Goal: Transaction & Acquisition: Purchase product/service

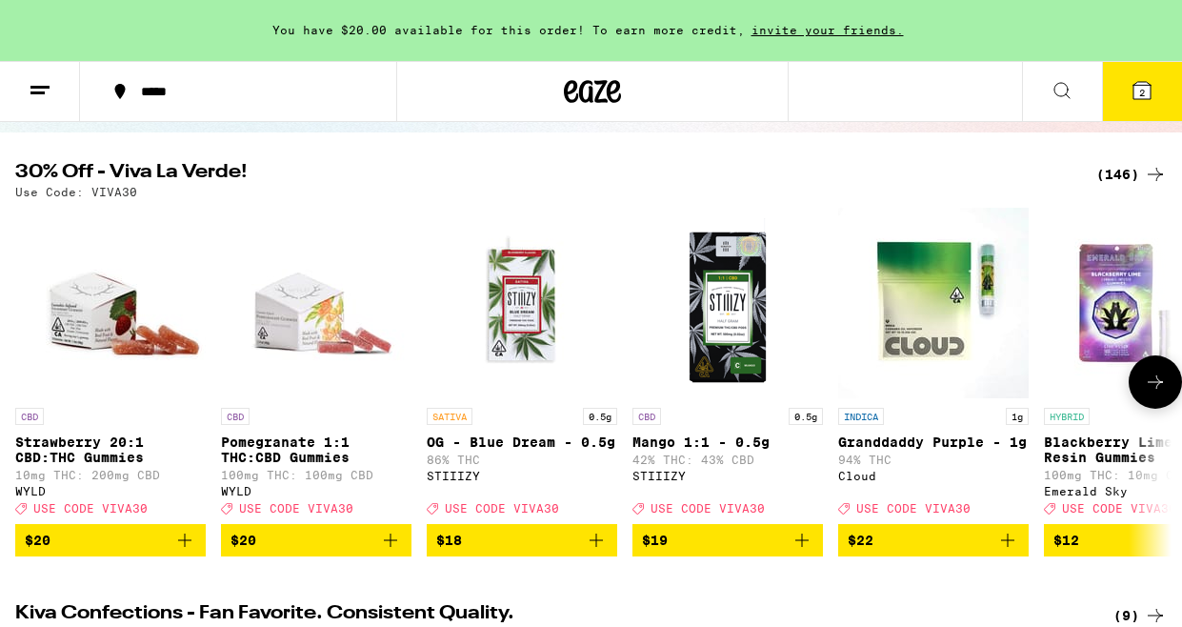
scroll to position [254, 0]
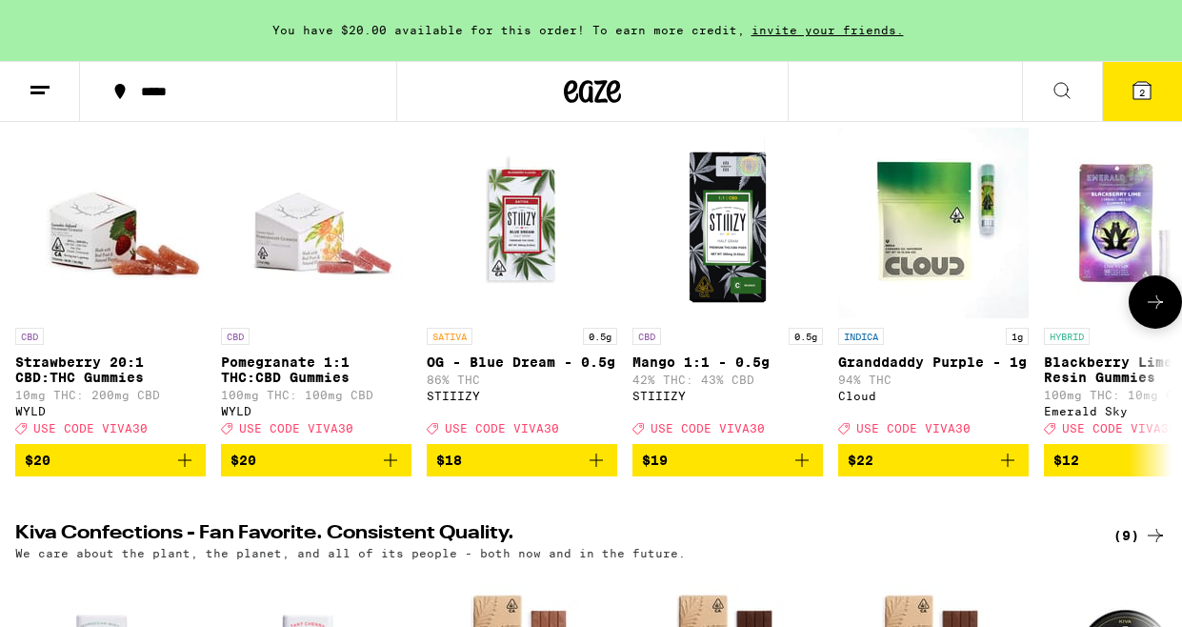
click at [362, 471] on span "$20" at bounding box center [315, 459] width 171 height 23
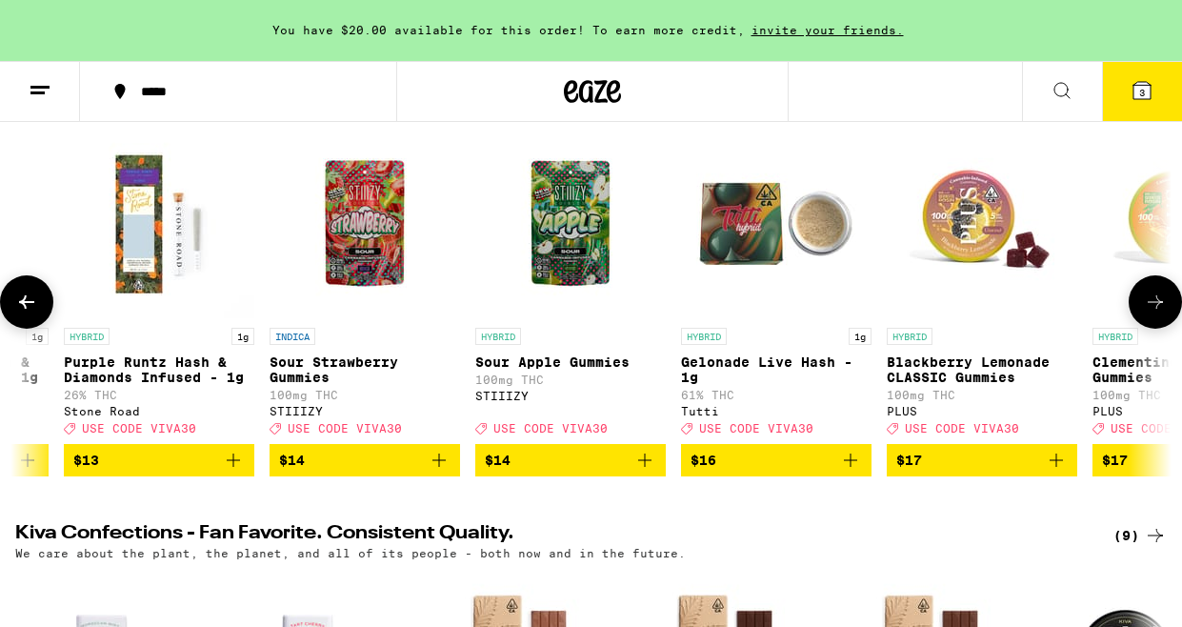
scroll to position [0, 5099]
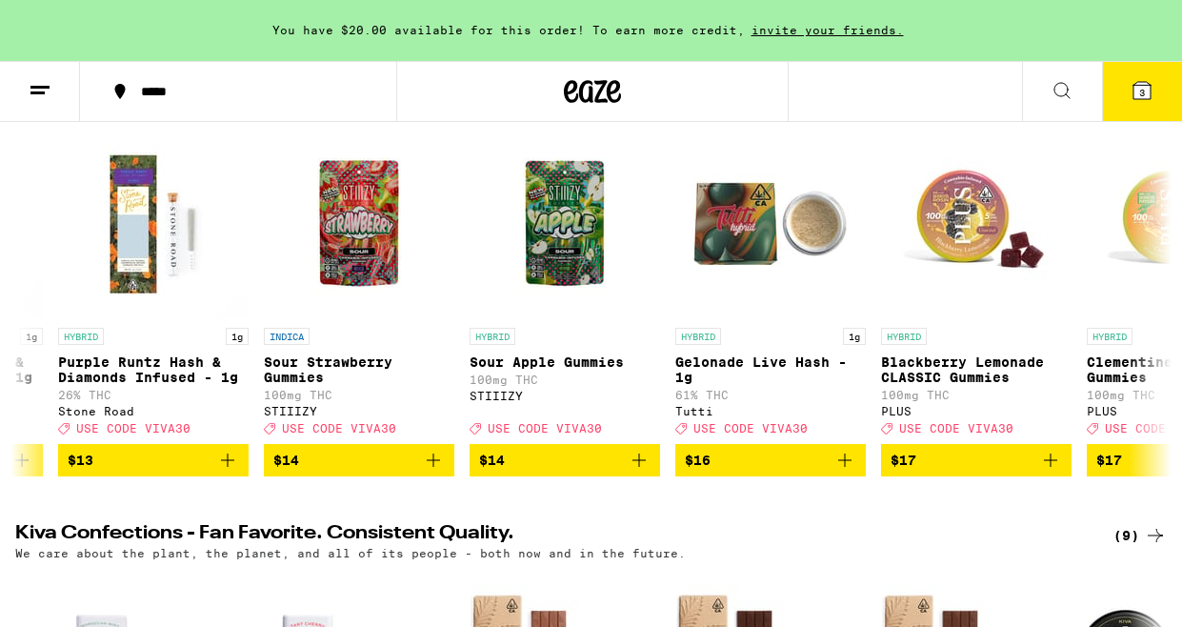
click at [905, 22] on div "You have $20.00 available for this order! To earn more credit, invite your frie…" at bounding box center [591, 30] width 1182 height 61
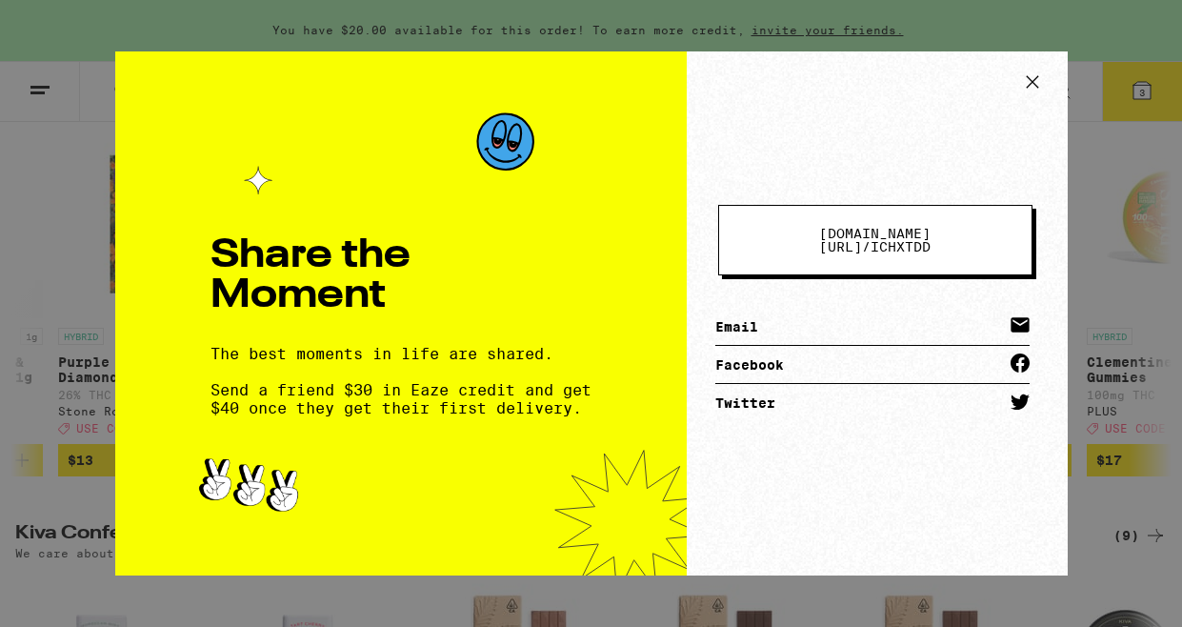
click at [1035, 74] on icon at bounding box center [1032, 82] width 29 height 29
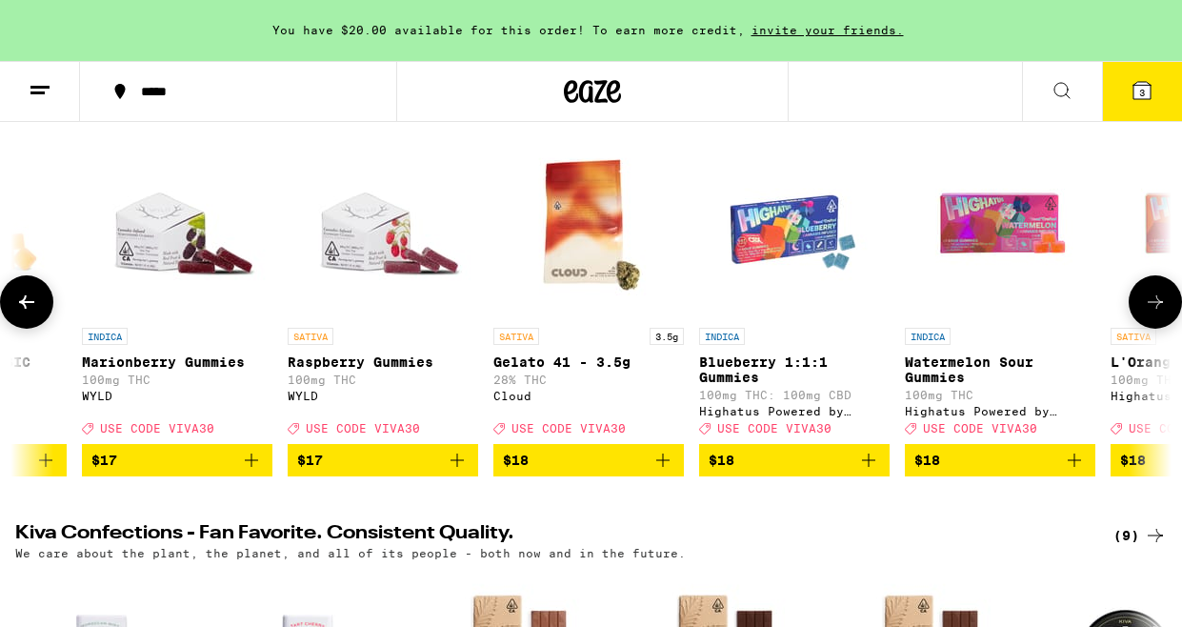
scroll to position [0, 6213]
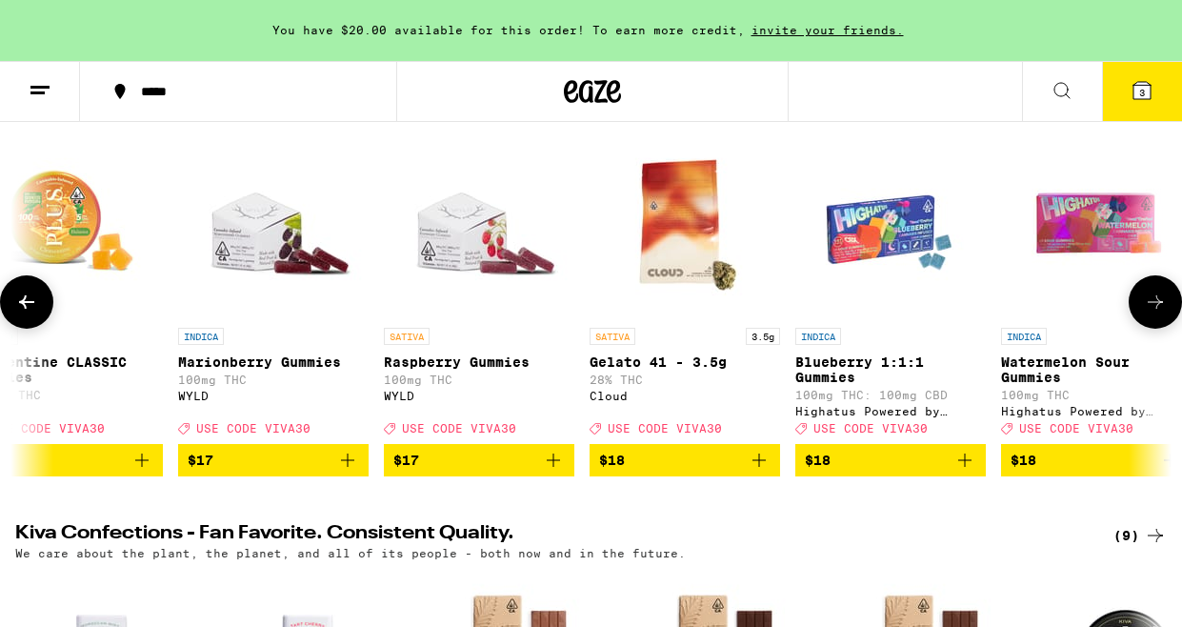
click at [464, 471] on span "$17" at bounding box center [478, 459] width 171 height 23
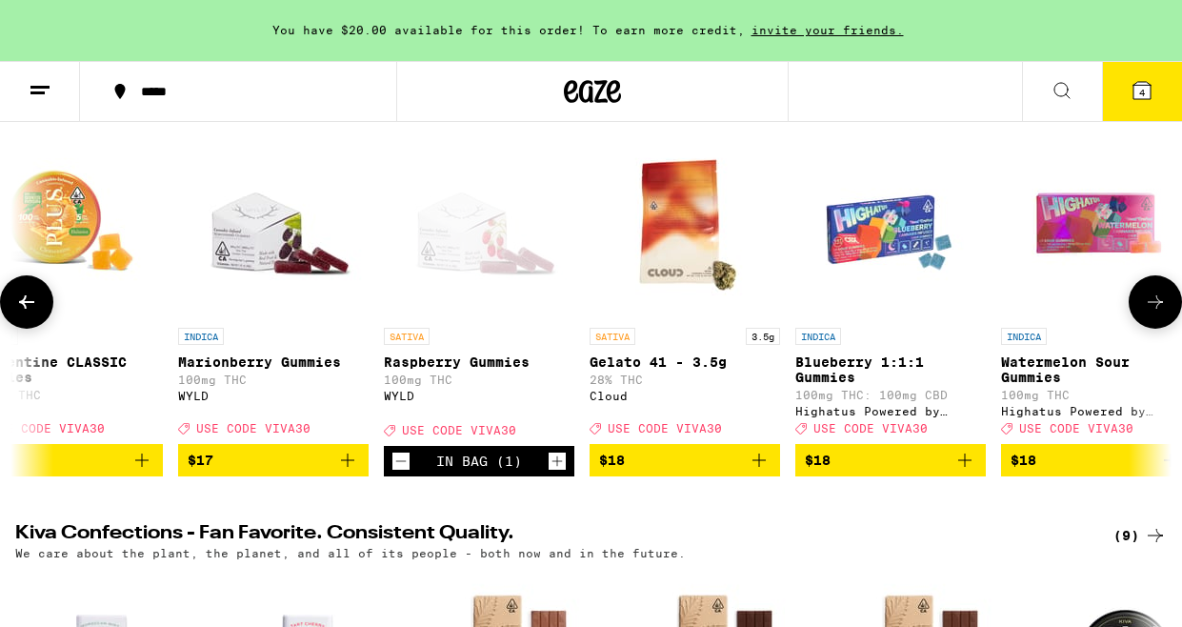
click at [1145, 310] on icon at bounding box center [1155, 301] width 23 height 23
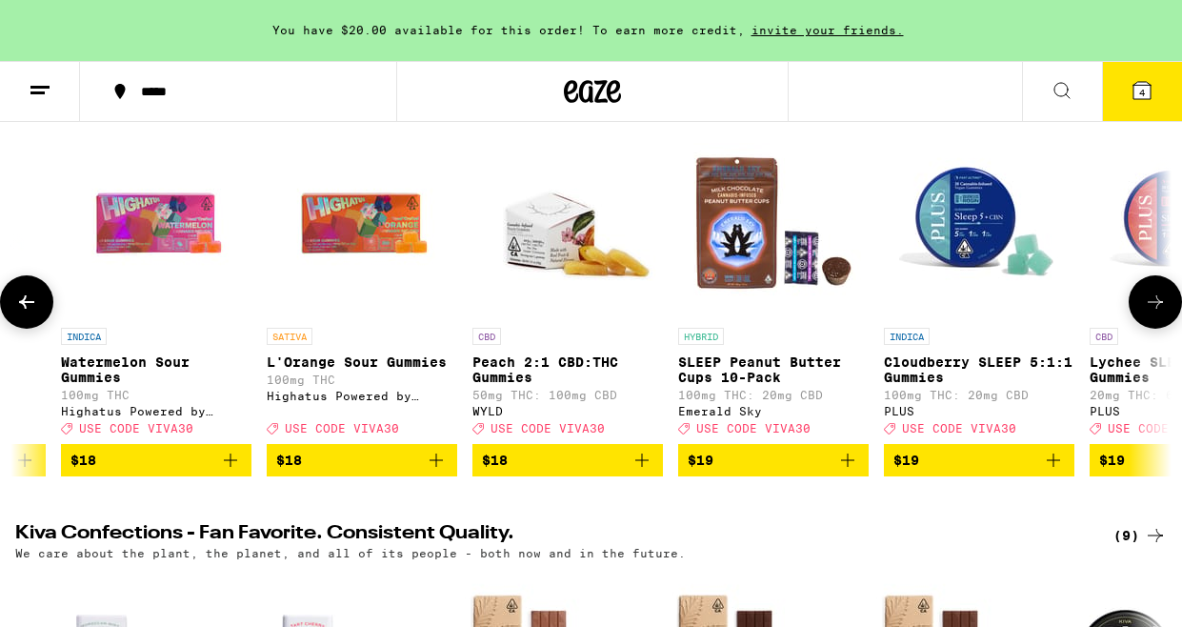
scroll to position [0, 7157]
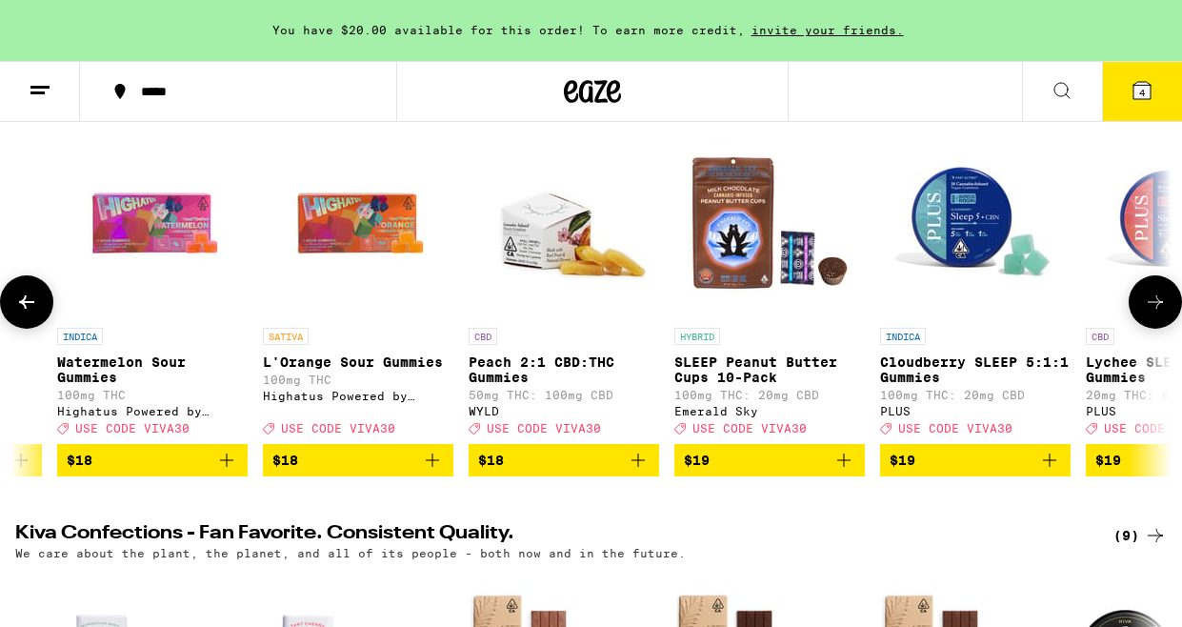
click at [1145, 310] on icon at bounding box center [1155, 301] width 23 height 23
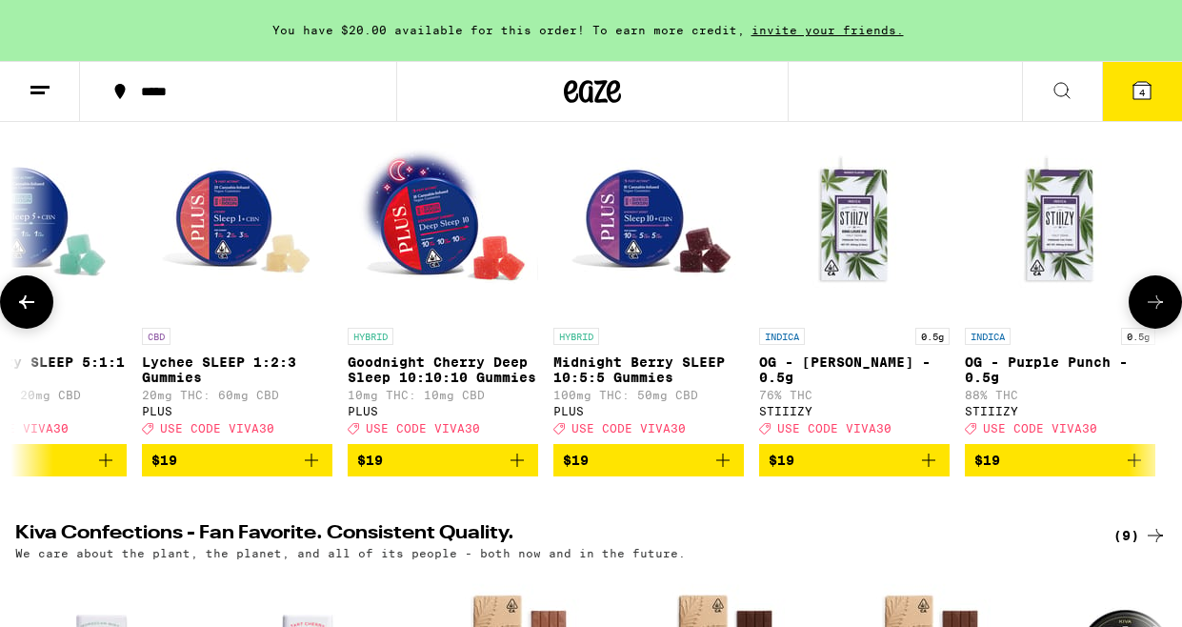
click at [1145, 310] on icon at bounding box center [1155, 301] width 23 height 23
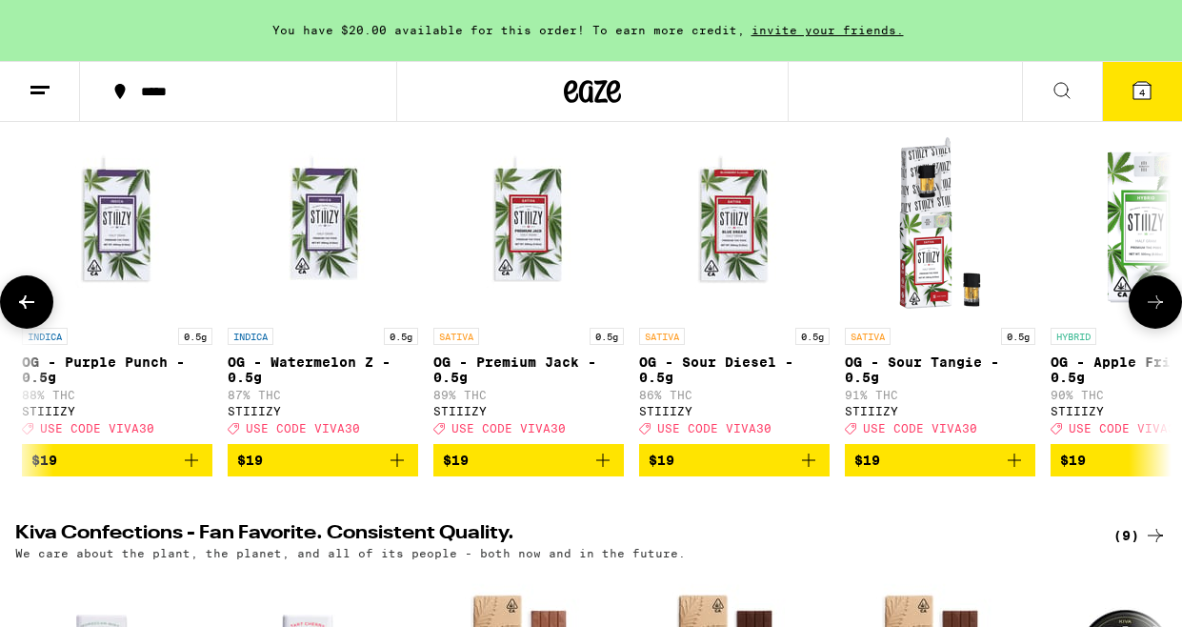
scroll to position [0, 9044]
click at [1146, 313] on icon at bounding box center [1155, 301] width 23 height 23
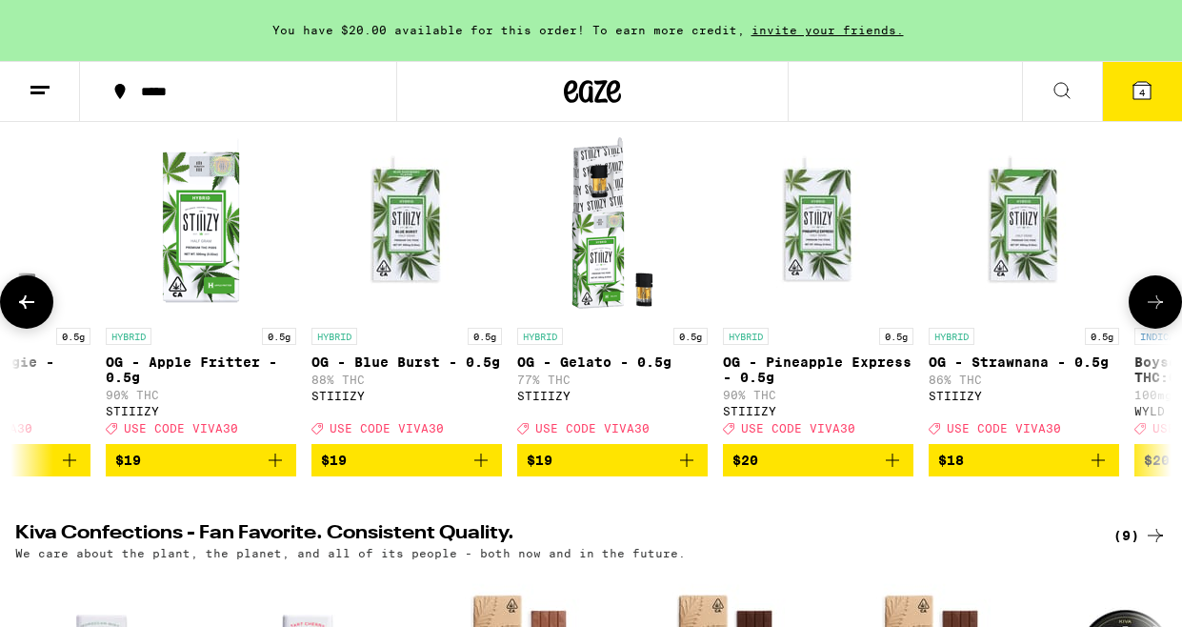
click at [1146, 313] on icon at bounding box center [1155, 301] width 23 height 23
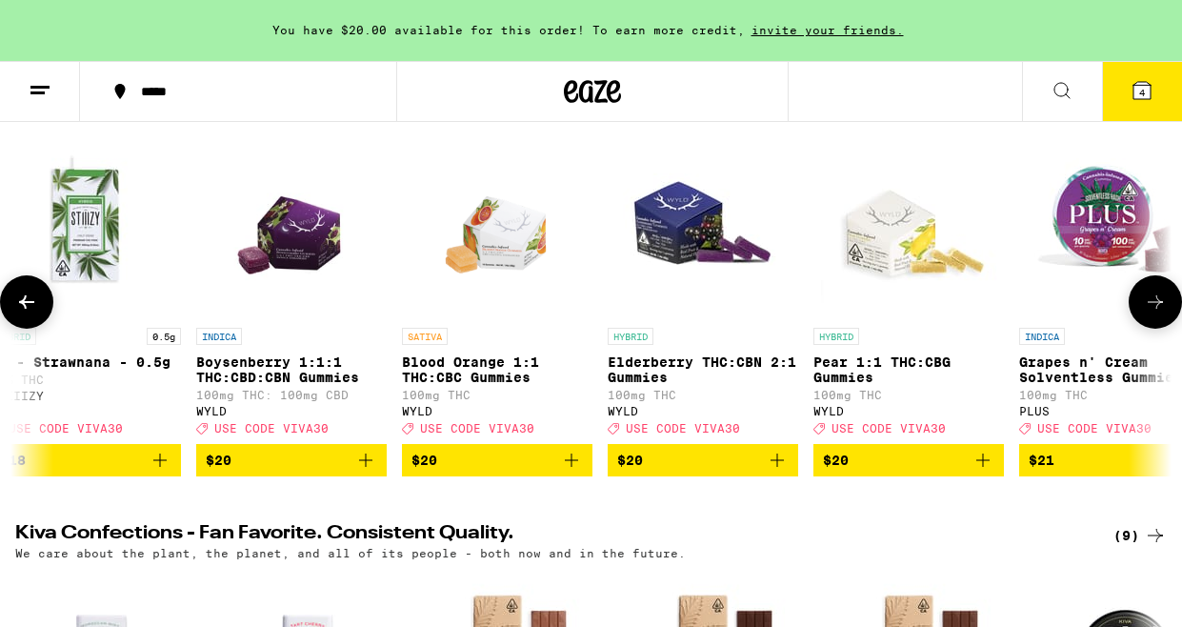
scroll to position [0, 10931]
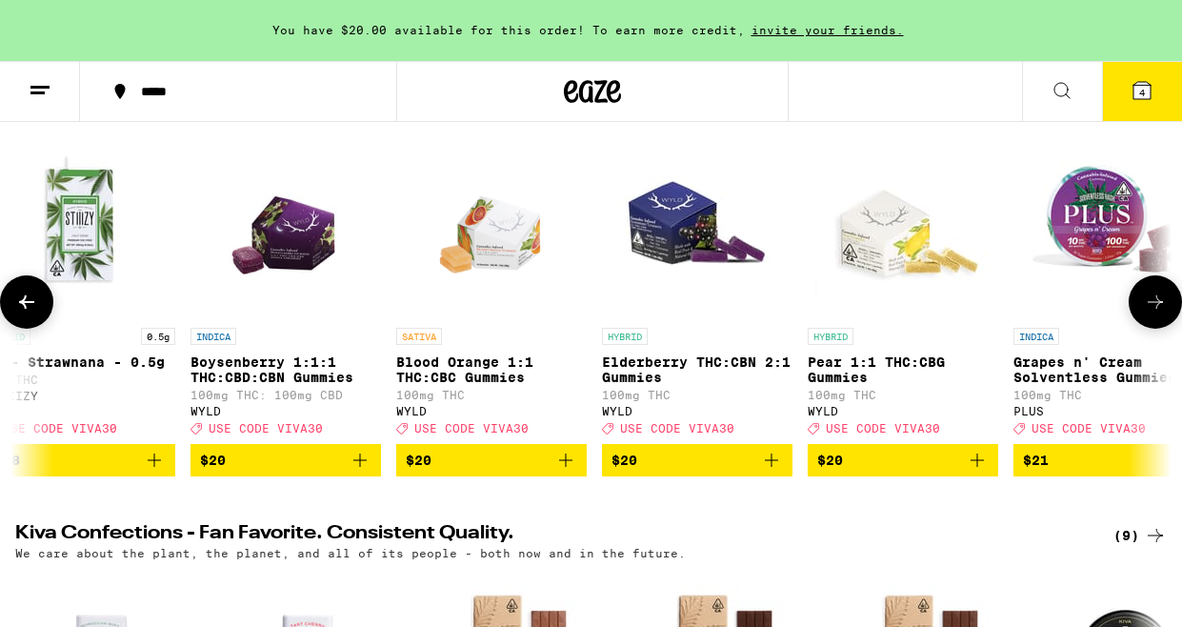
click at [1146, 313] on icon at bounding box center [1155, 301] width 23 height 23
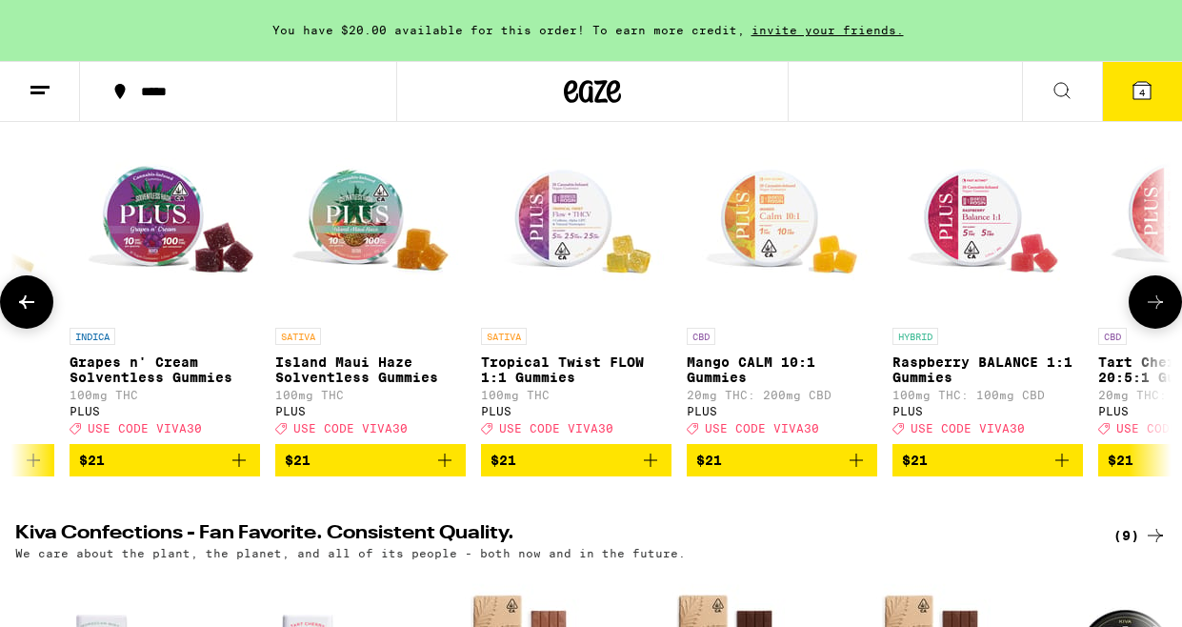
click at [1146, 313] on icon at bounding box center [1155, 301] width 23 height 23
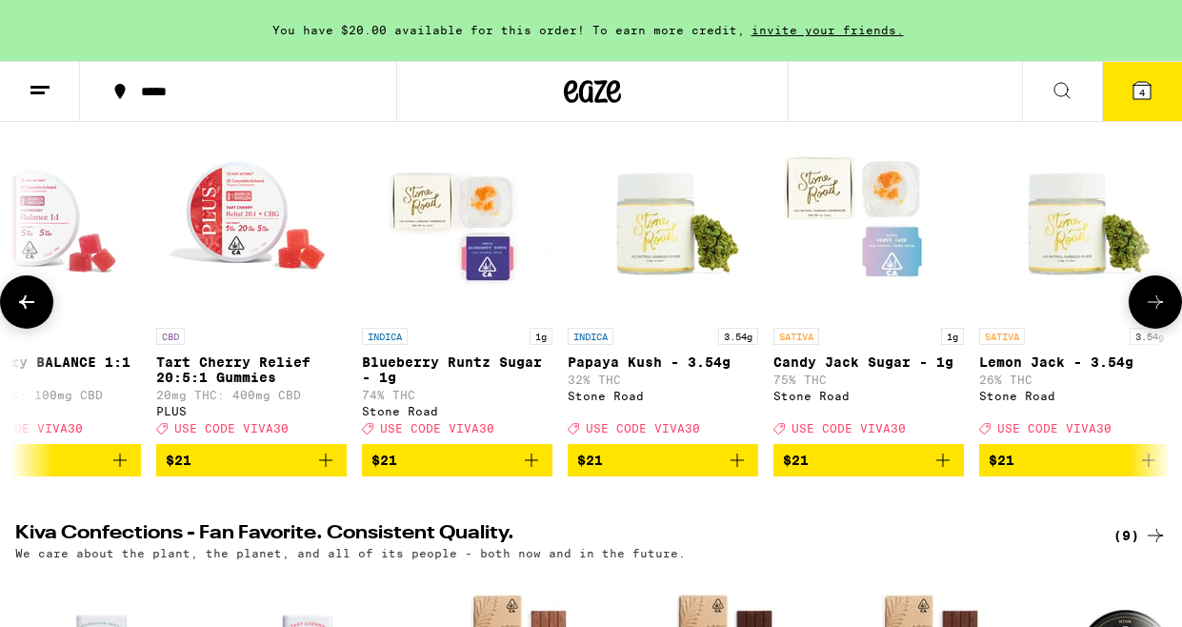
scroll to position [0, 12818]
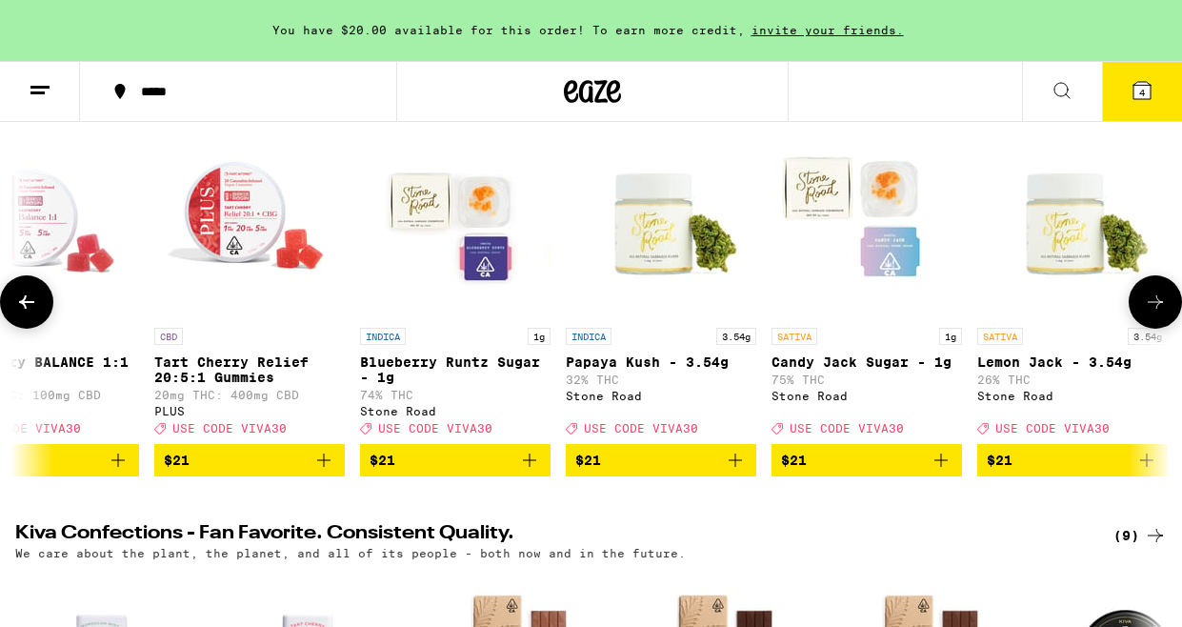
click at [1146, 313] on icon at bounding box center [1155, 301] width 23 height 23
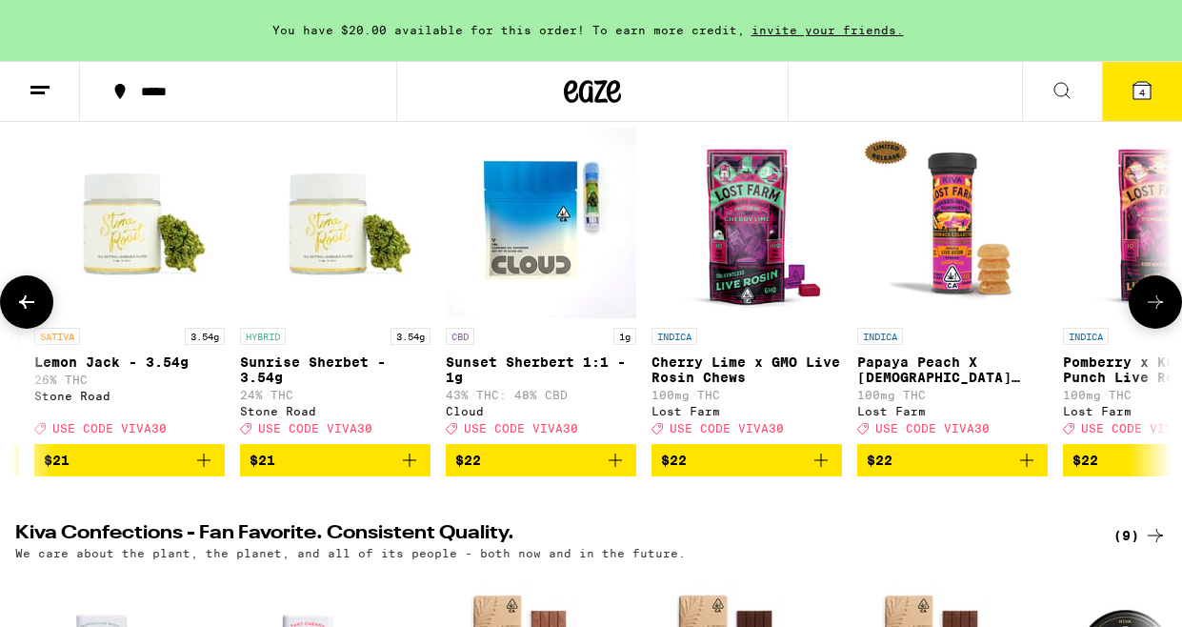
scroll to position [0, 13762]
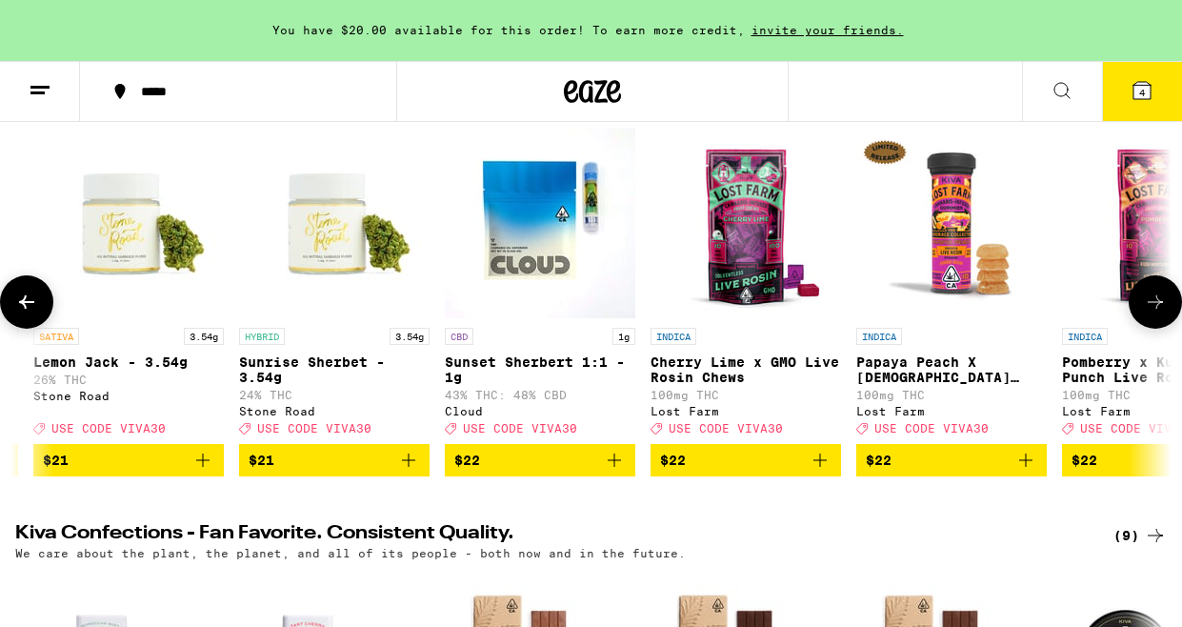
click at [1141, 319] on button at bounding box center [1154, 301] width 53 height 53
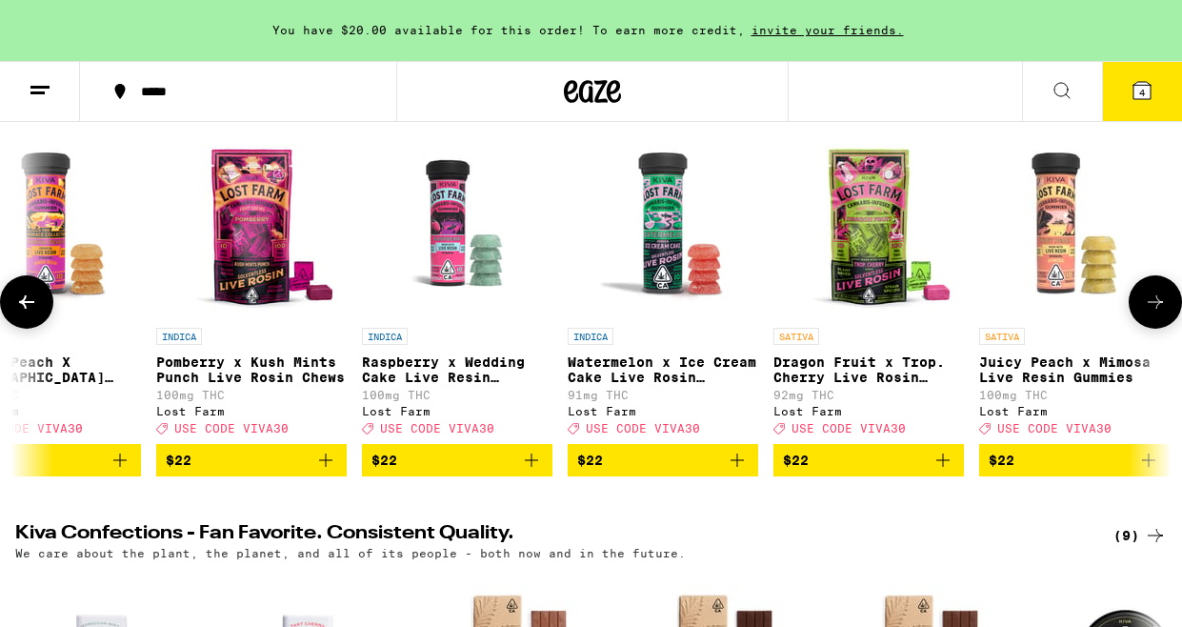
scroll to position [0, 14706]
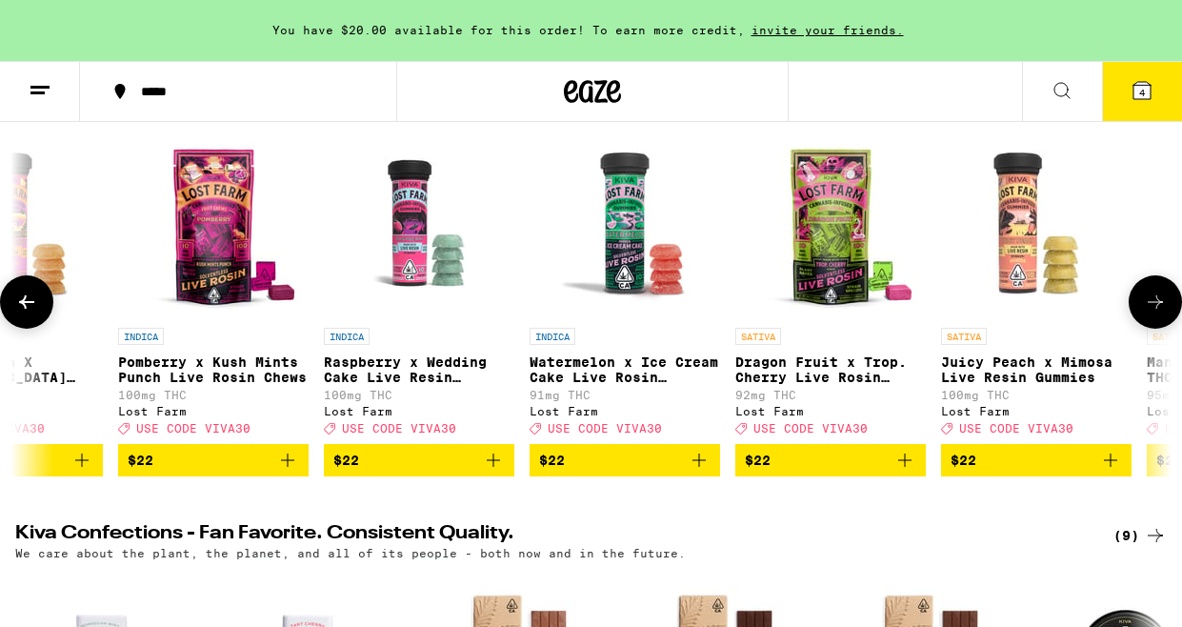
click at [1141, 319] on button at bounding box center [1154, 301] width 53 height 53
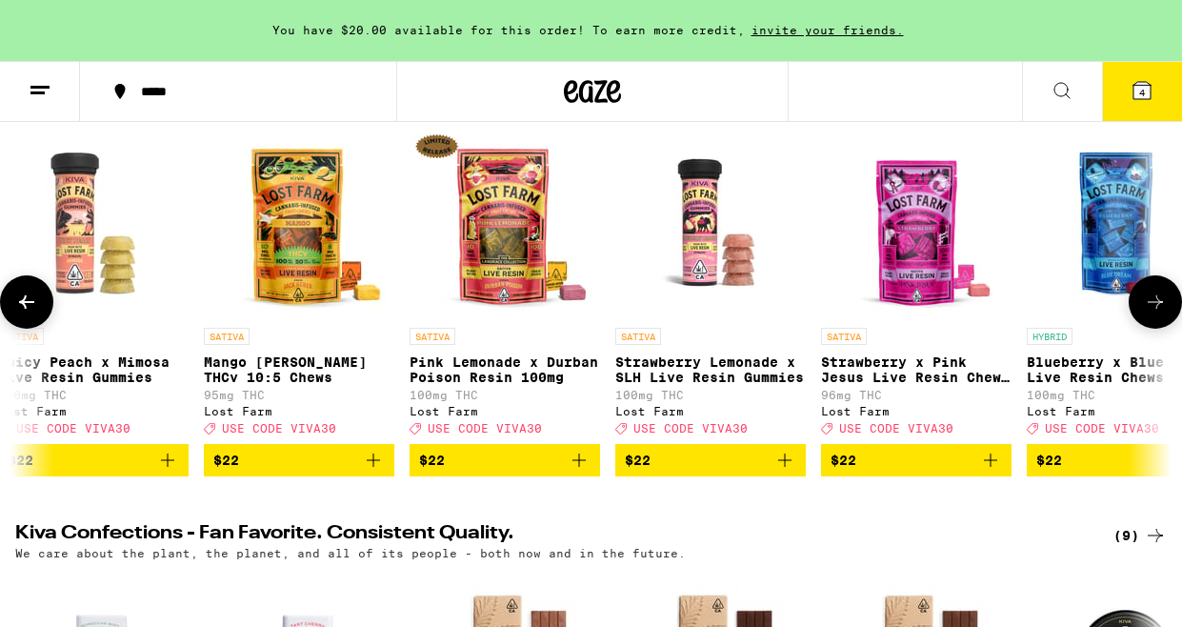
scroll to position [0, 15649]
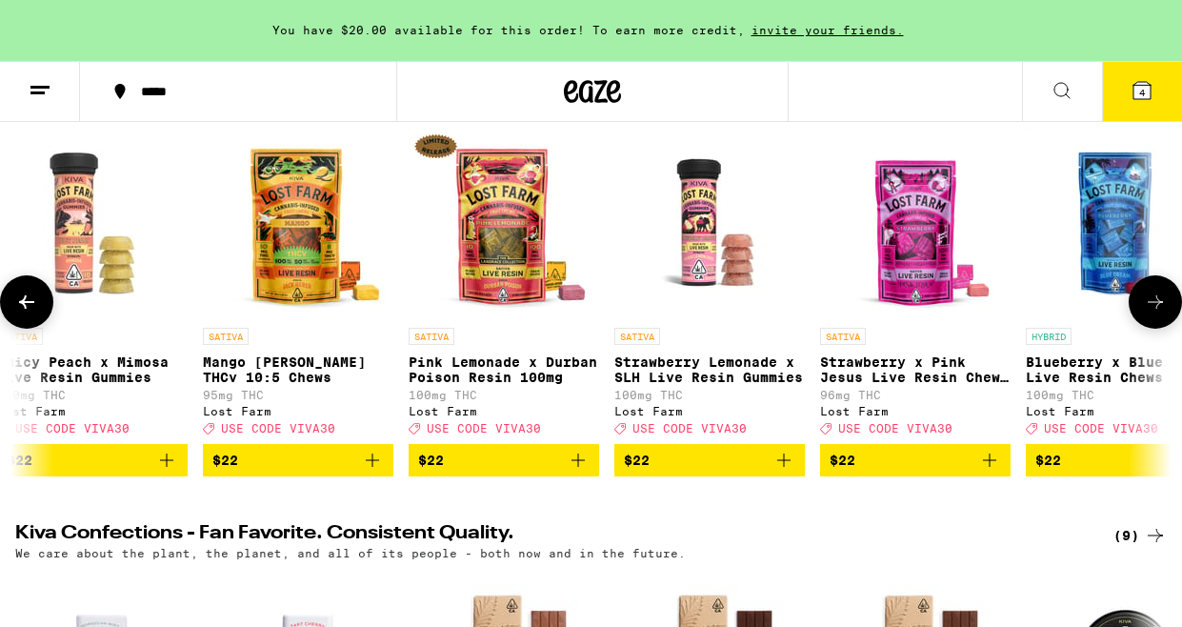
click at [1141, 319] on button at bounding box center [1154, 301] width 53 height 53
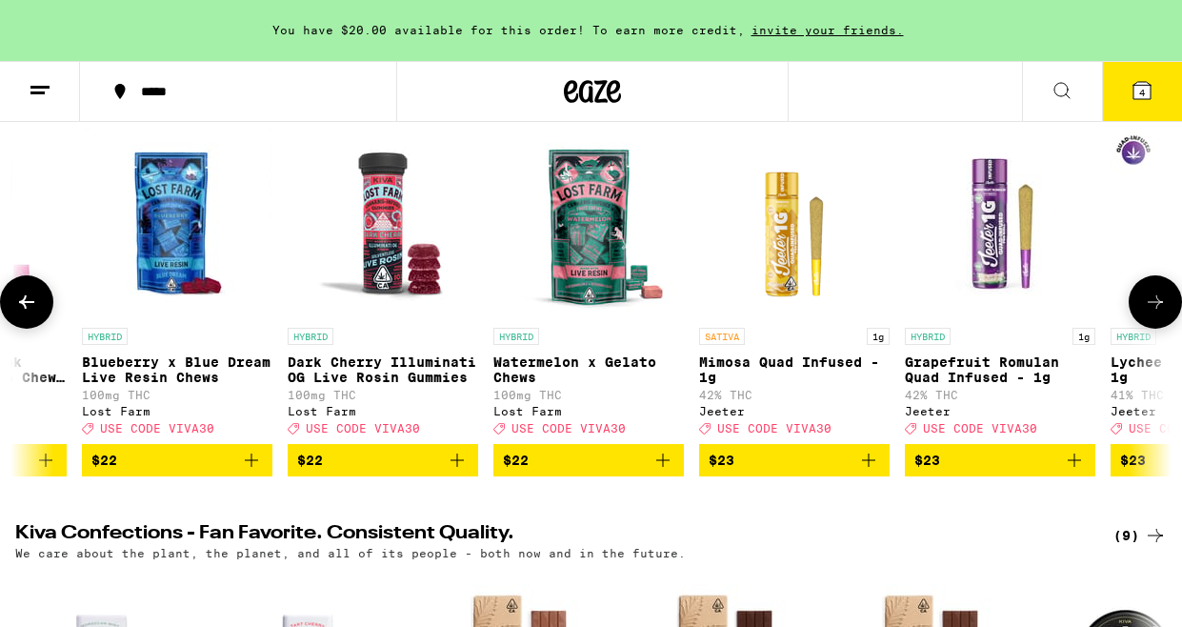
click at [1141, 319] on button at bounding box center [1154, 301] width 53 height 53
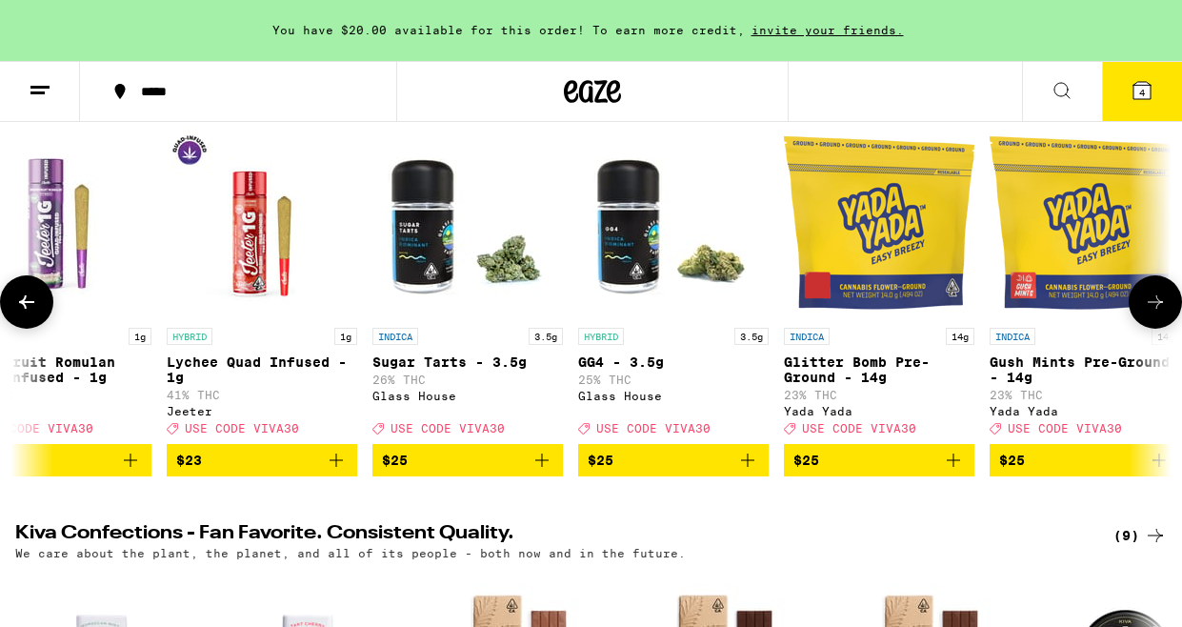
click at [1141, 319] on button at bounding box center [1154, 301] width 53 height 53
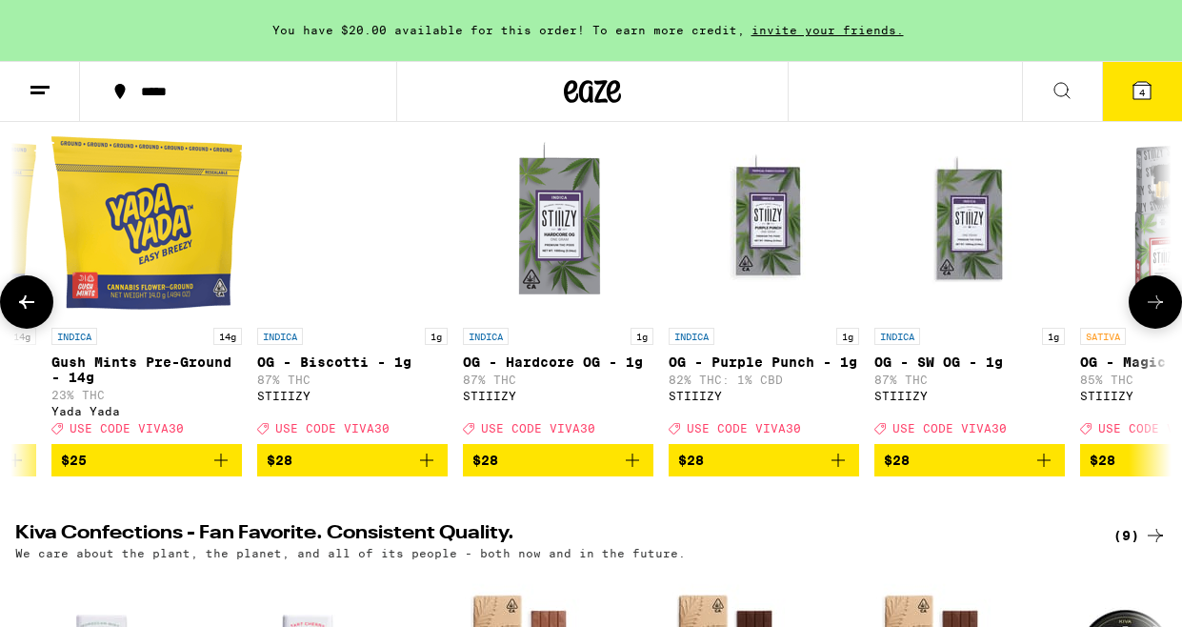
scroll to position [0, 18480]
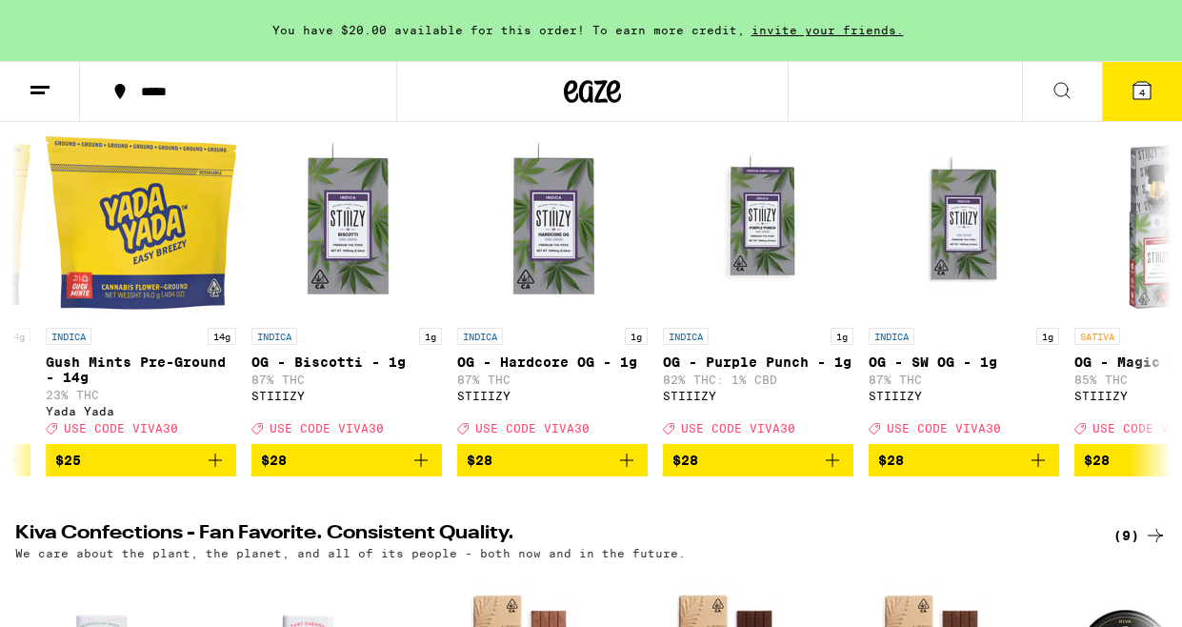
click at [1059, 90] on icon at bounding box center [1061, 90] width 23 height 23
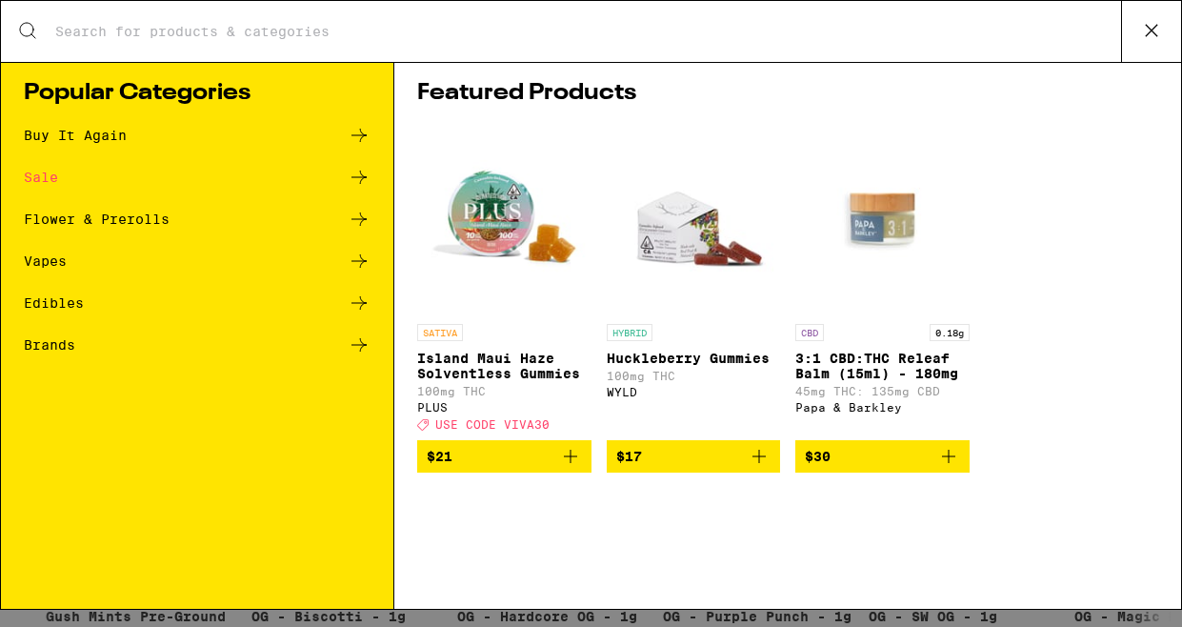
scroll to position [0, 0]
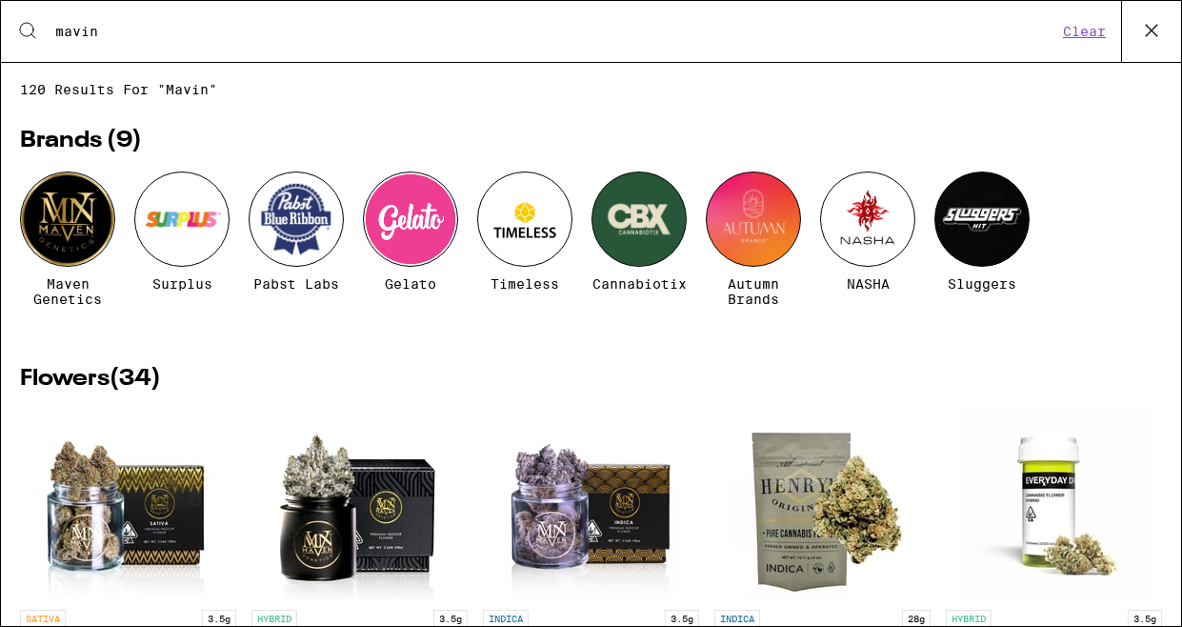
type input "mavin"
click at [63, 227] on div at bounding box center [67, 218] width 95 height 95
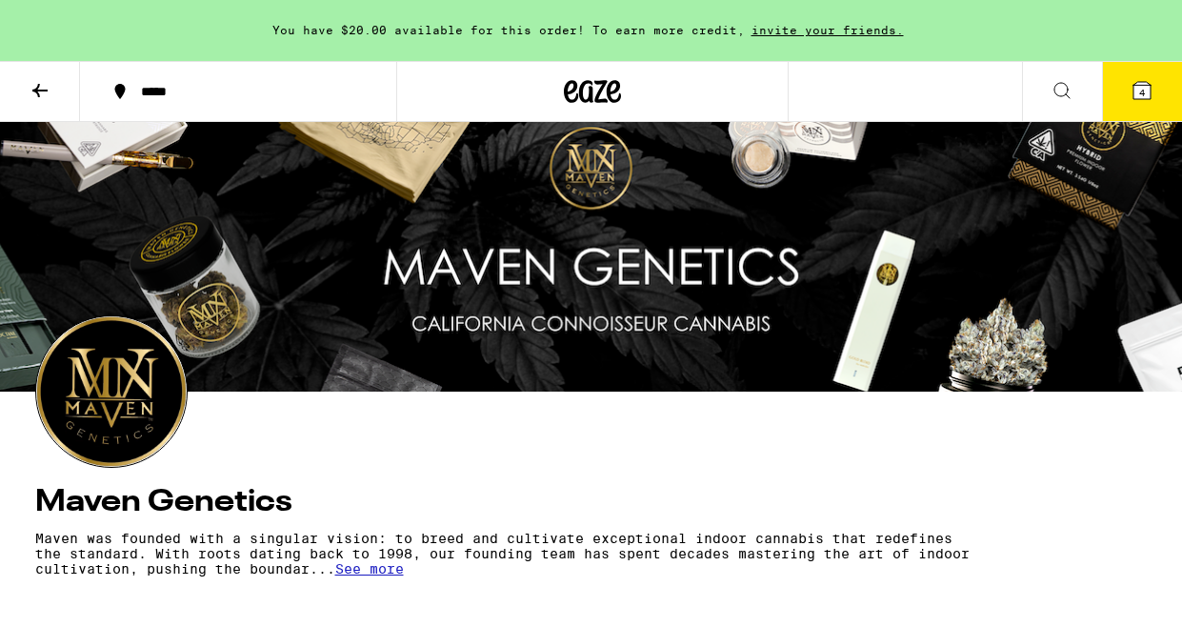
click at [35, 90] on icon at bounding box center [39, 90] width 15 height 13
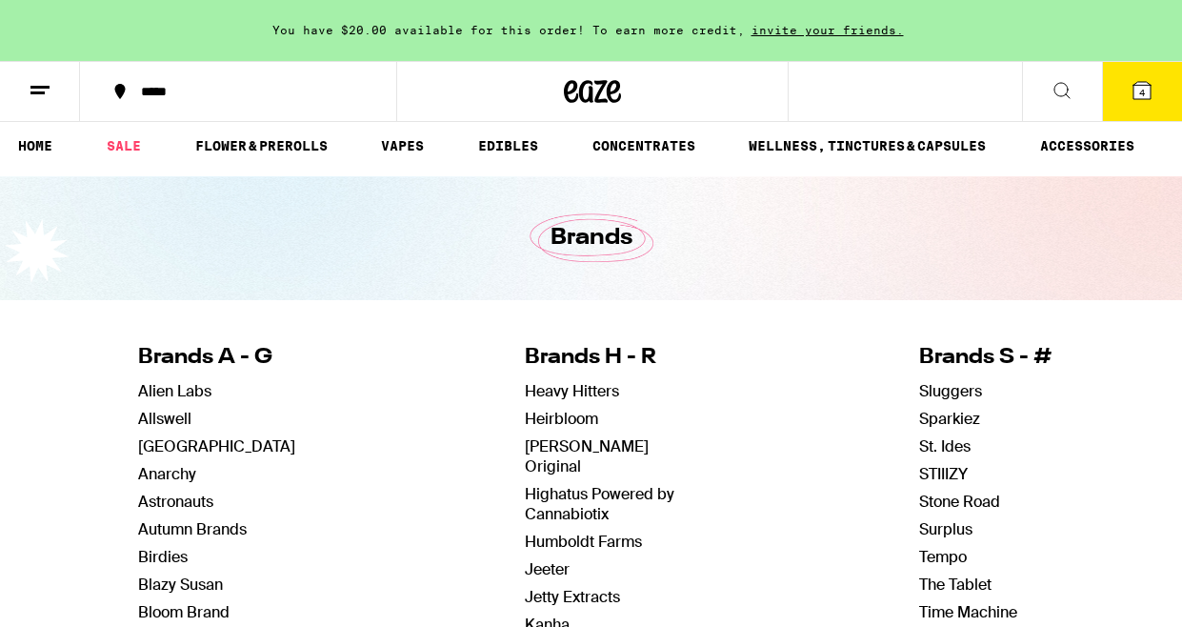
scroll to position [8, 0]
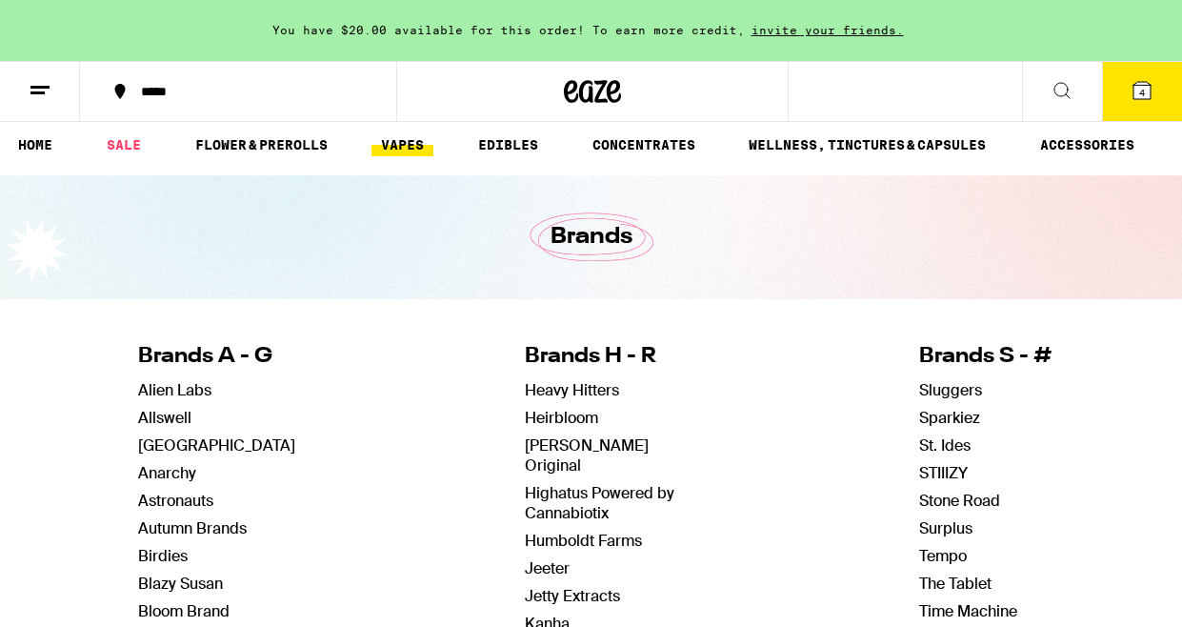
click at [426, 152] on link "VAPES" at bounding box center [402, 144] width 62 height 23
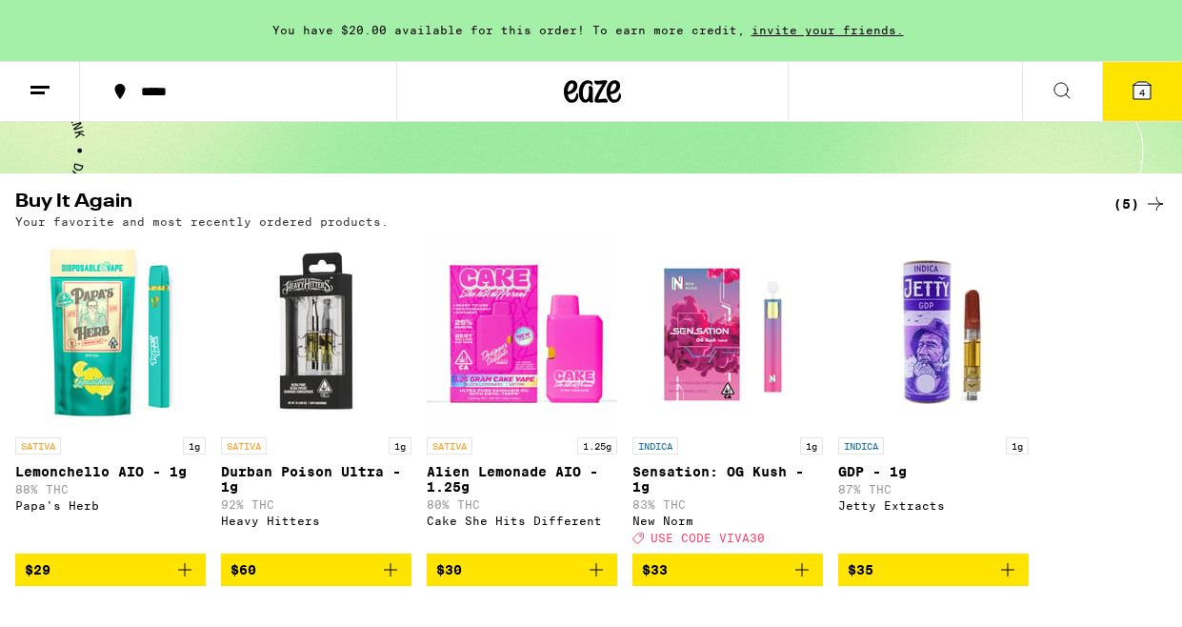
scroll to position [153, 0]
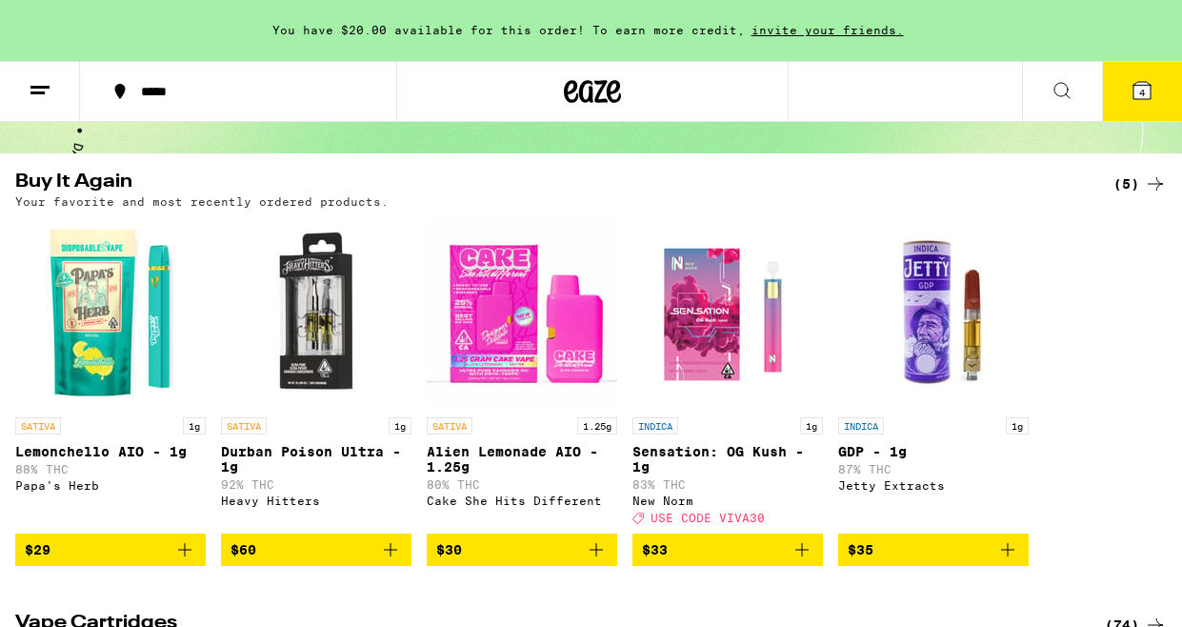
click at [310, 354] on img "Open page for Durban Poison Ultra - 1g from Heavy Hitters" at bounding box center [316, 312] width 190 height 190
click at [328, 386] on img "Open page for Durban Poison Ultra - 1g from Heavy Hitters" at bounding box center [316, 312] width 190 height 190
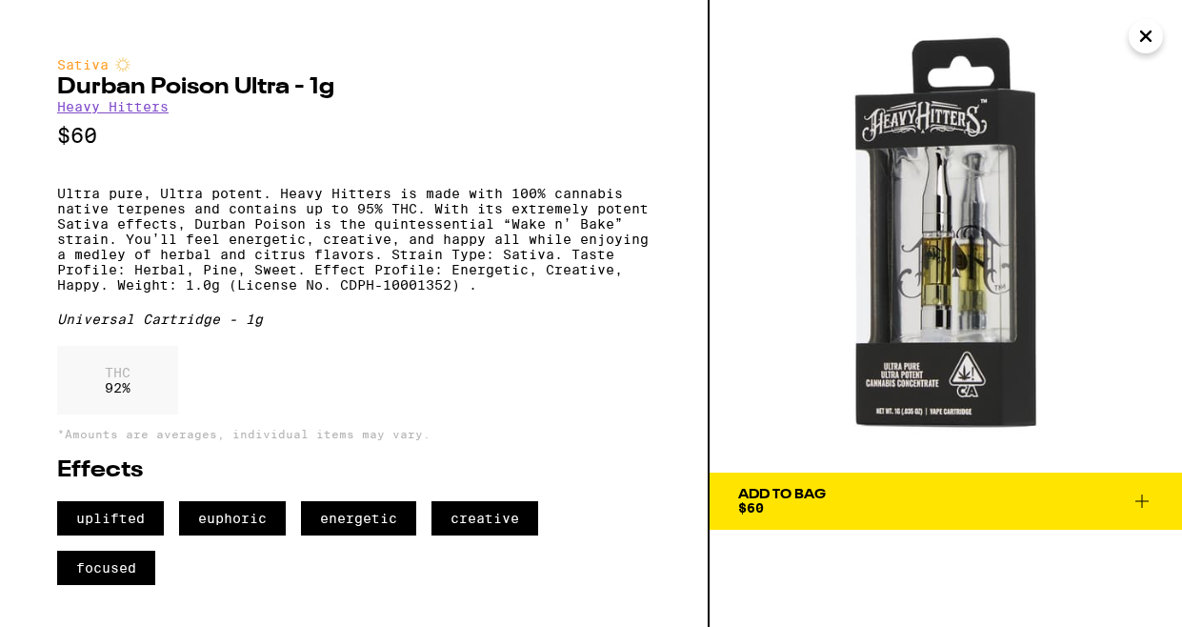
click at [822, 500] on div "Add To Bag" at bounding box center [782, 494] width 88 height 13
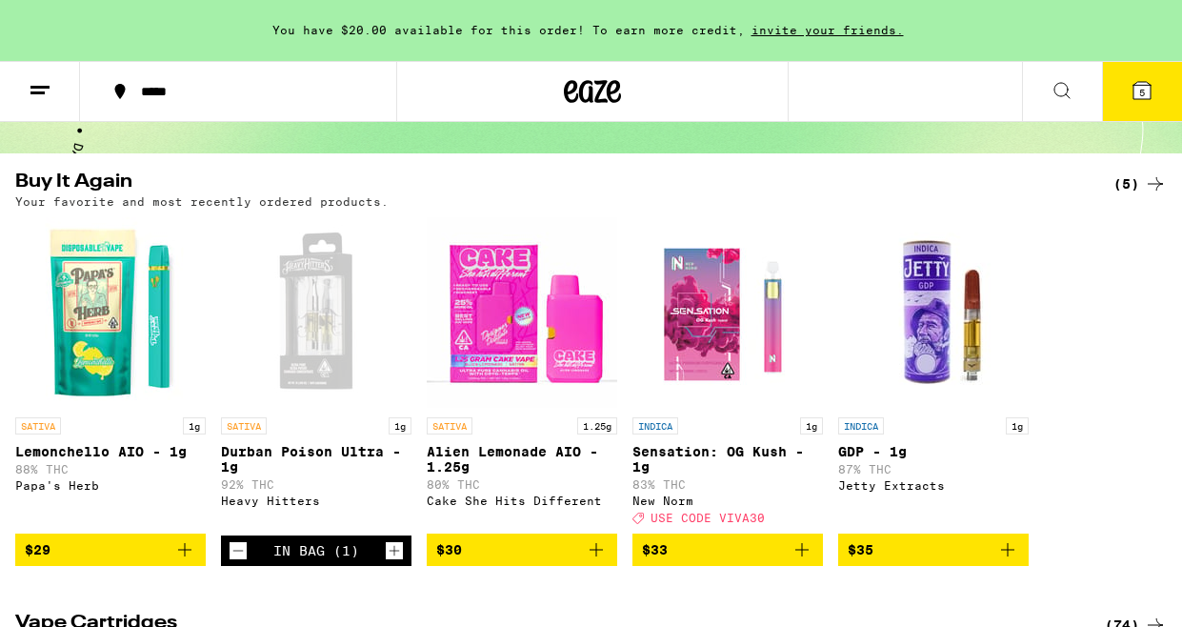
click at [1122, 93] on button "5" at bounding box center [1142, 91] width 80 height 59
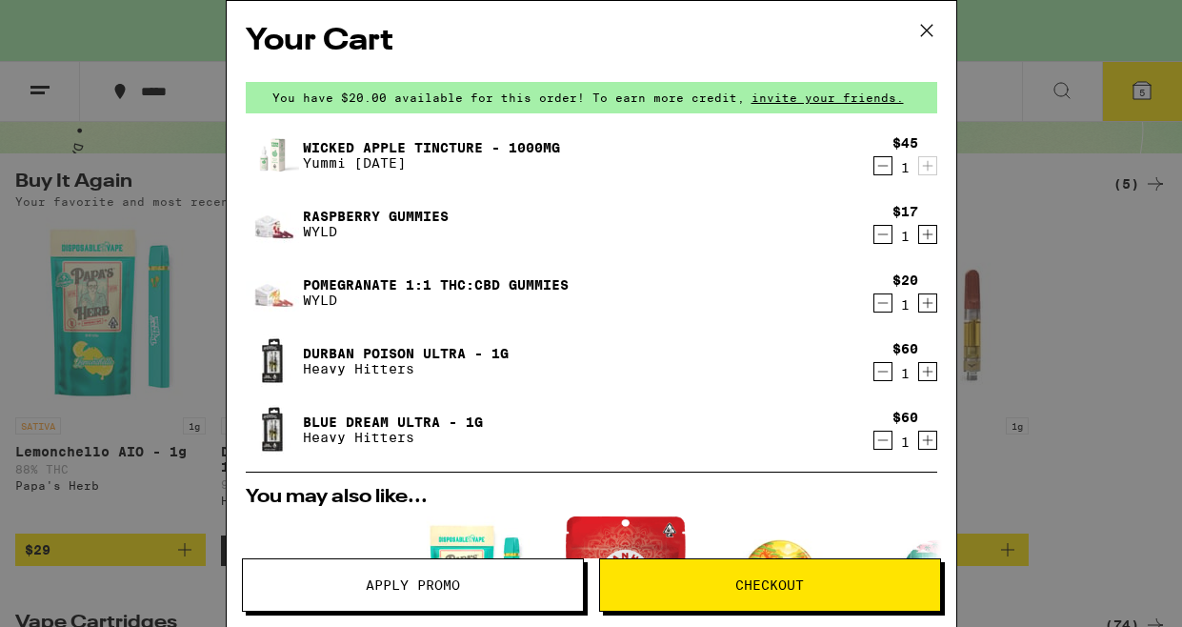
click at [874, 442] on icon "Decrement" at bounding box center [882, 439] width 17 height 23
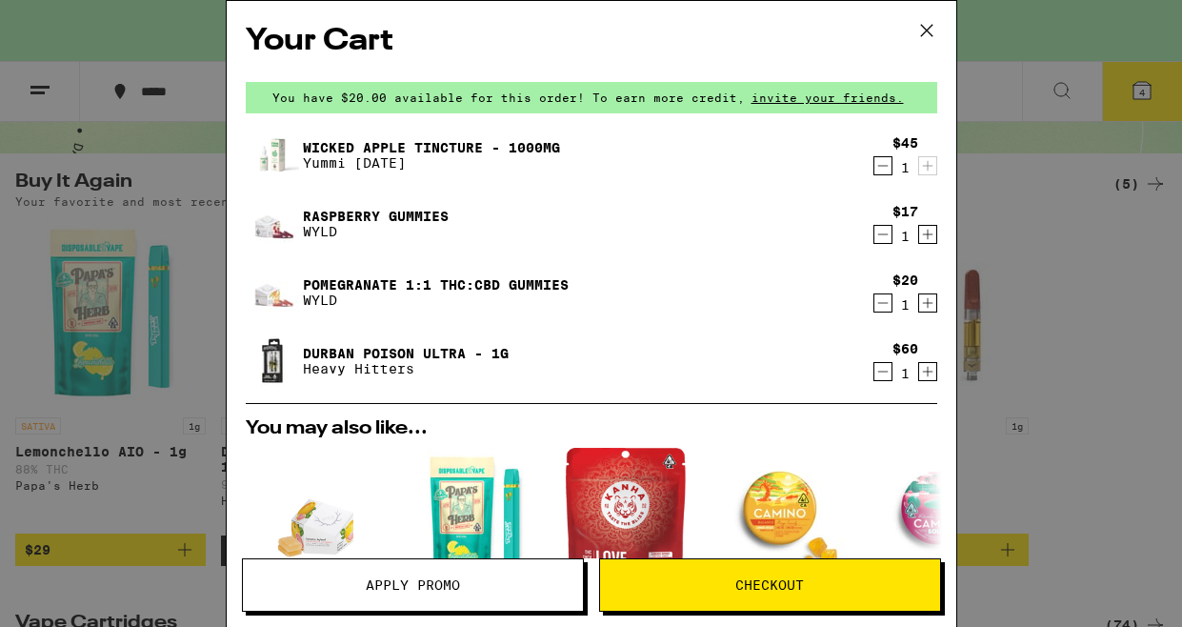
click at [880, 172] on icon "Decrement" at bounding box center [882, 165] width 17 height 23
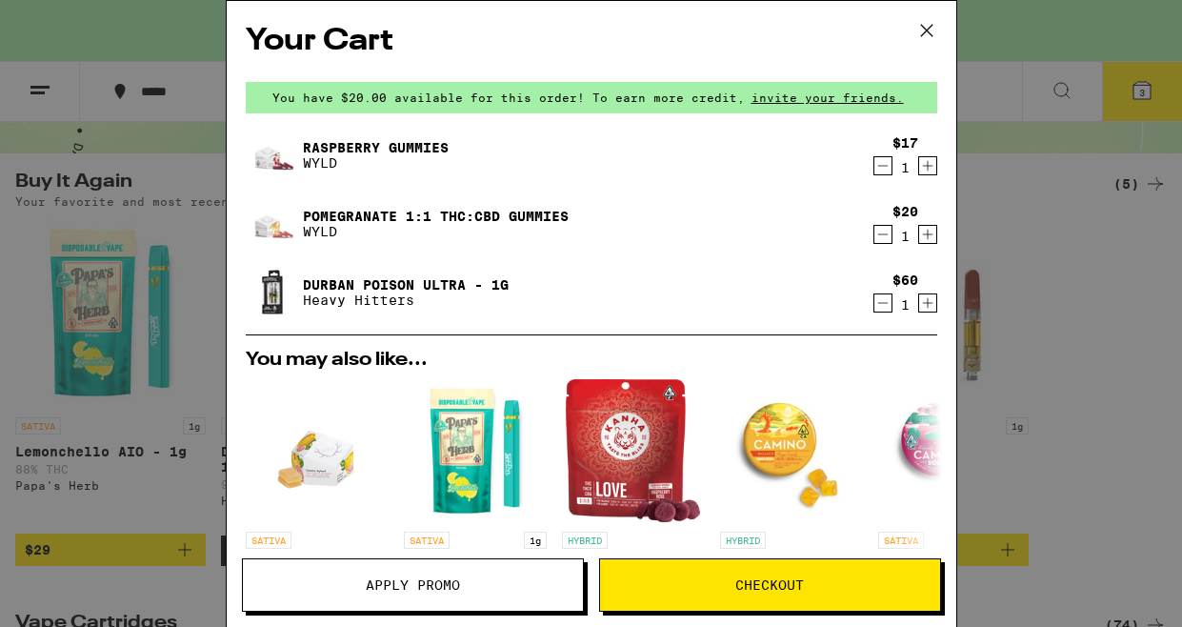
click at [1058, 115] on div "Your Cart You have $20.00 available for this order! To earn more credit, invite…" at bounding box center [591, 313] width 1182 height 627
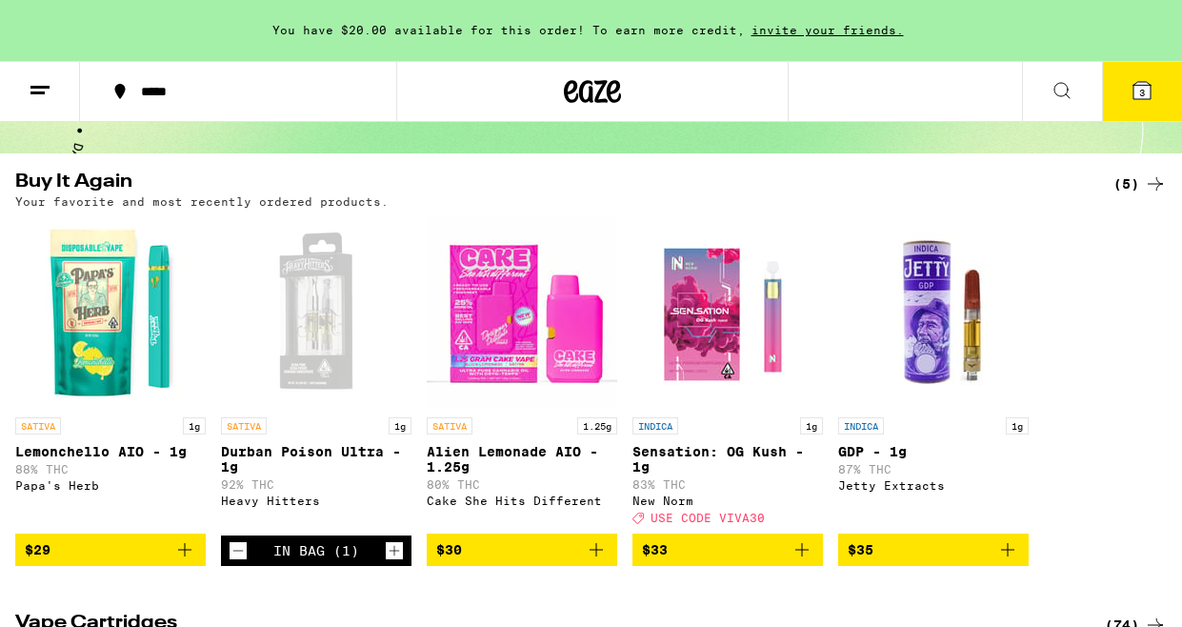
click at [527, 96] on div at bounding box center [592, 91] width 393 height 61
click at [568, 99] on icon at bounding box center [571, 91] width 14 height 23
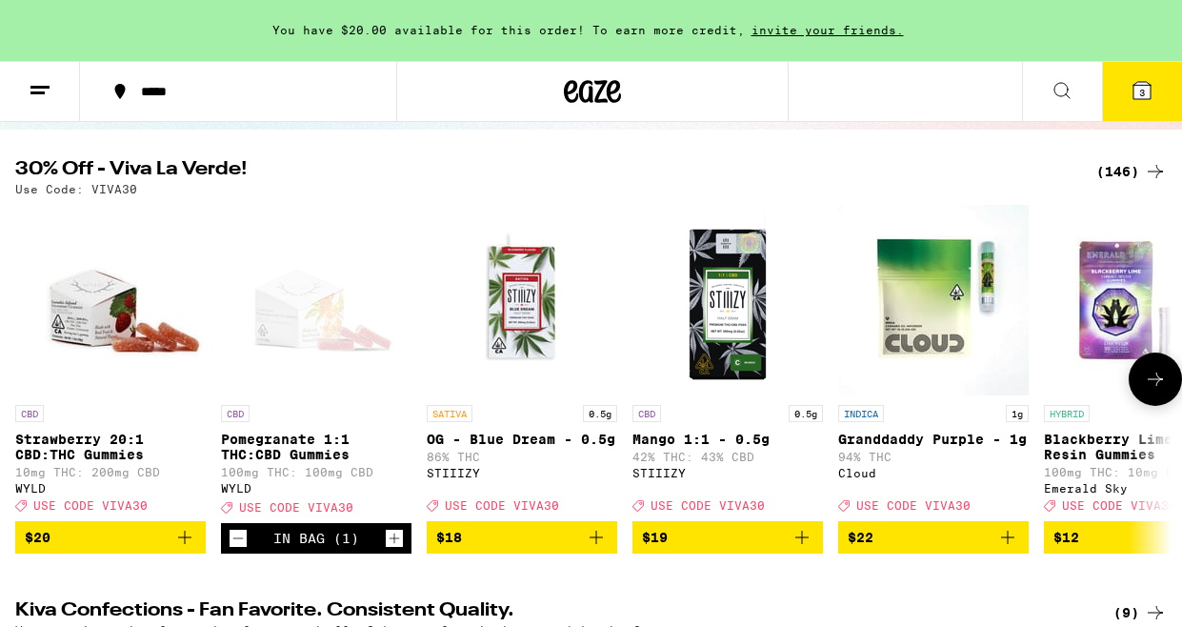
scroll to position [493, 0]
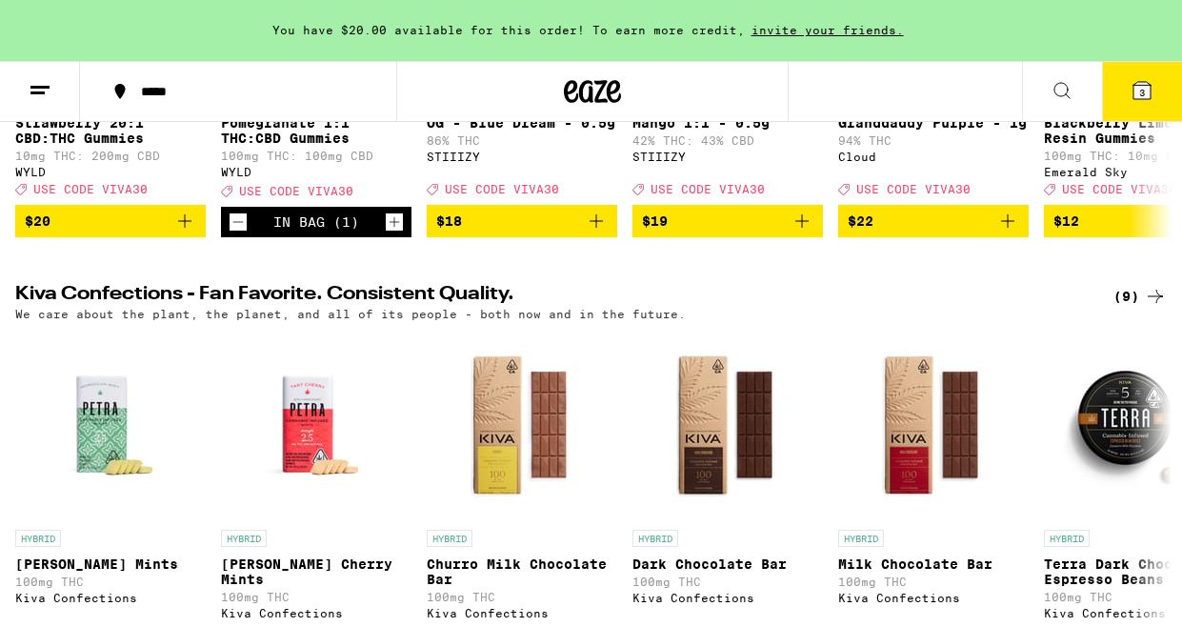
click at [1126, 90] on button "3" at bounding box center [1142, 91] width 80 height 59
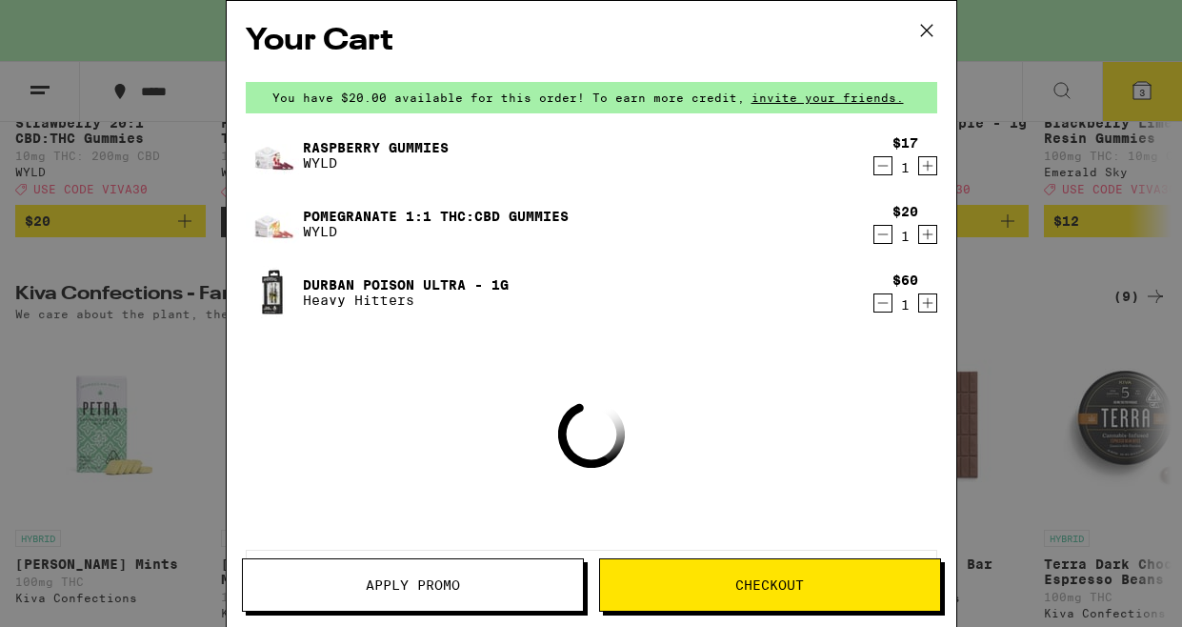
click at [452, 587] on span "Apply Promo" at bounding box center [413, 584] width 94 height 13
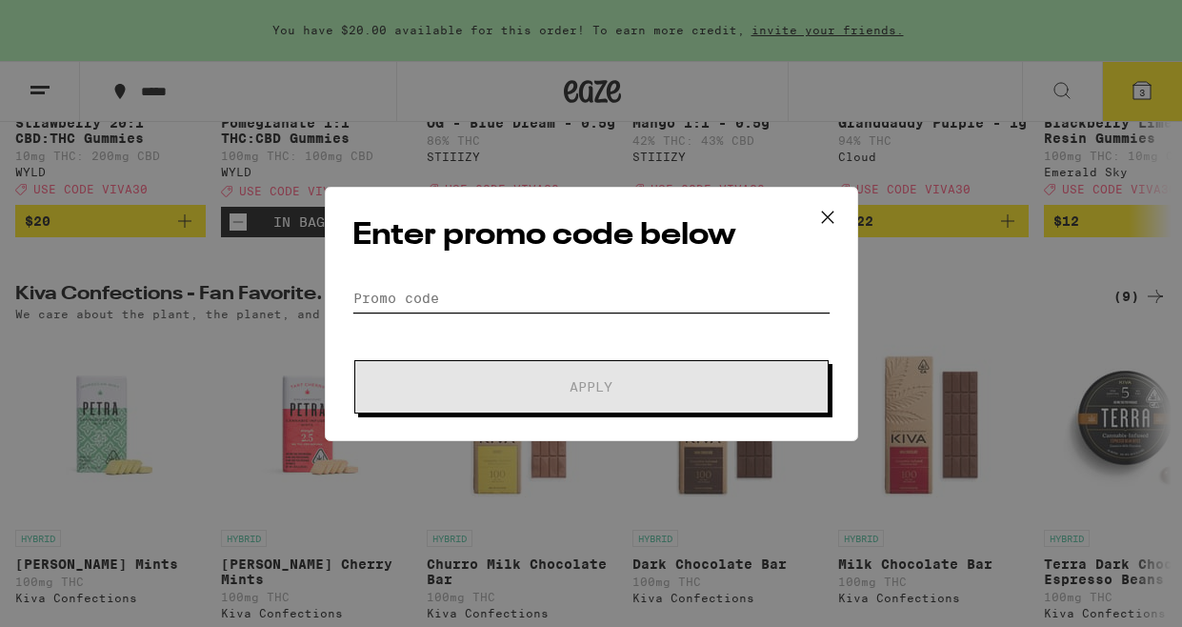
click at [451, 291] on input "Promo Code" at bounding box center [591, 298] width 478 height 29
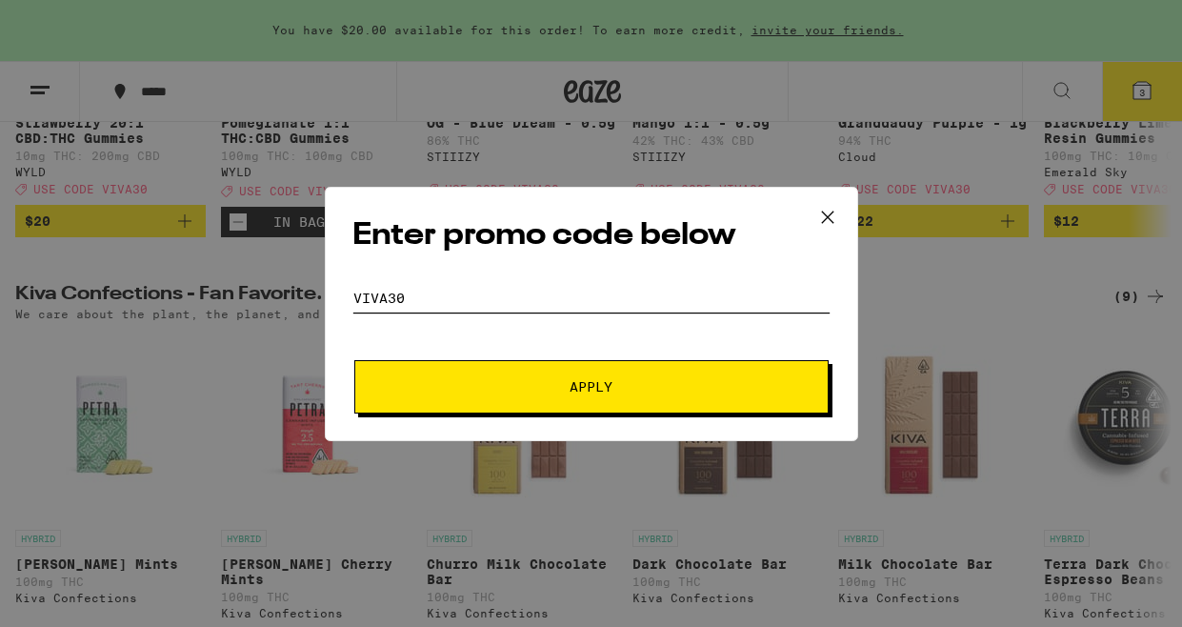
type input "viva30"
click at [354, 360] on button "Apply" at bounding box center [591, 386] width 474 height 53
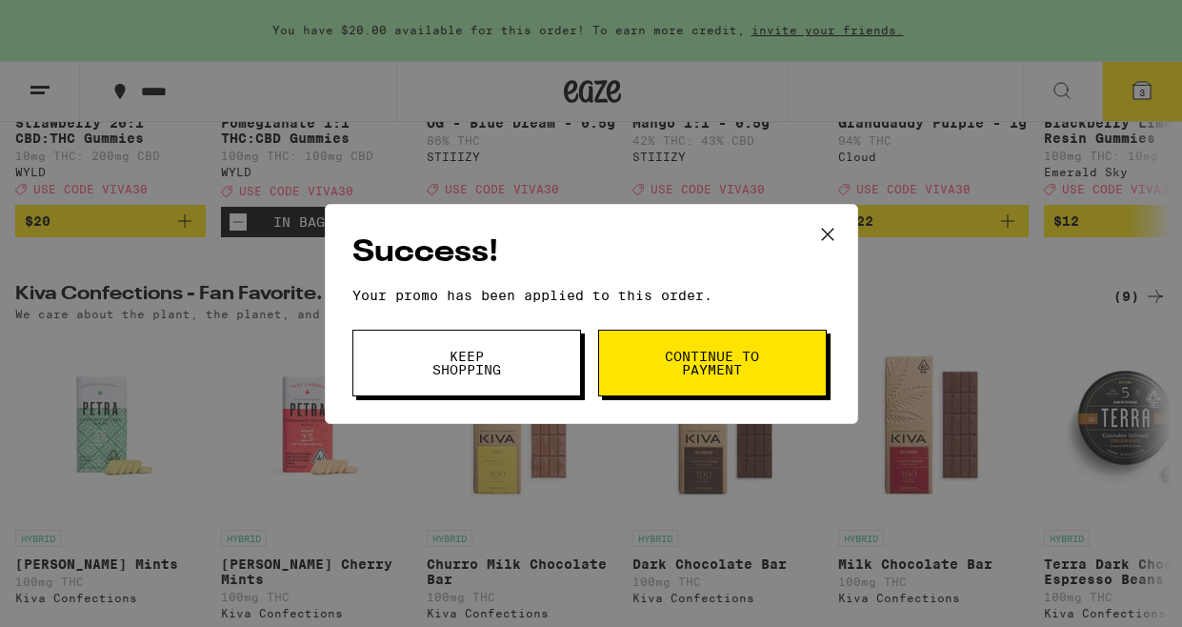
click at [707, 360] on span "Continue to payment" at bounding box center [712, 362] width 97 height 27
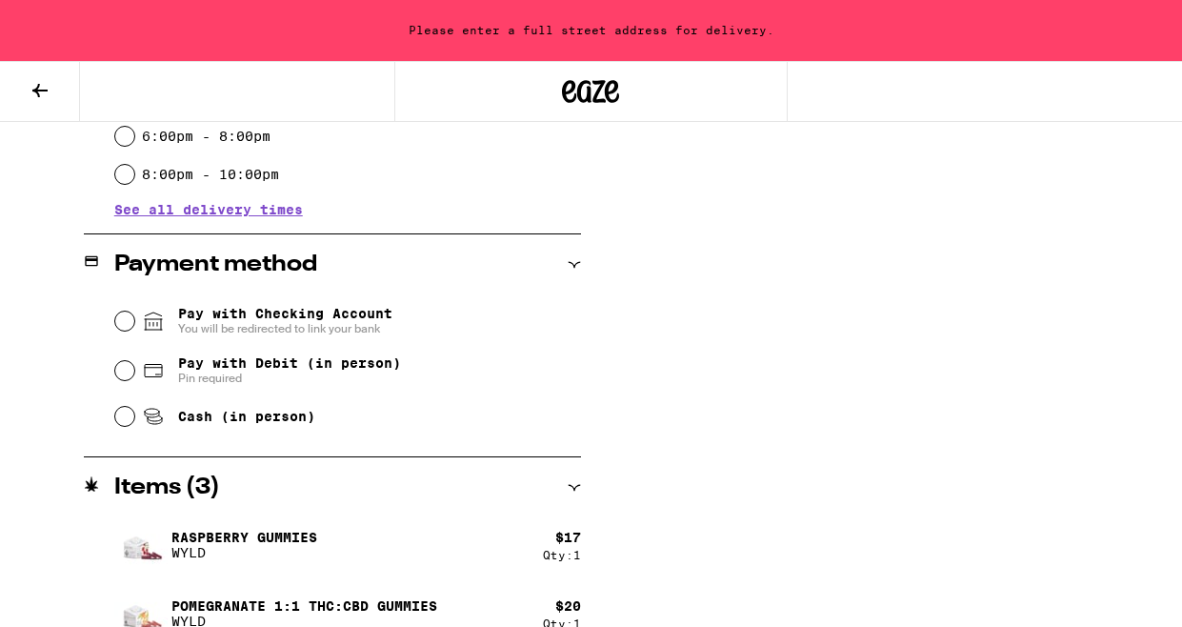
scroll to position [686, 0]
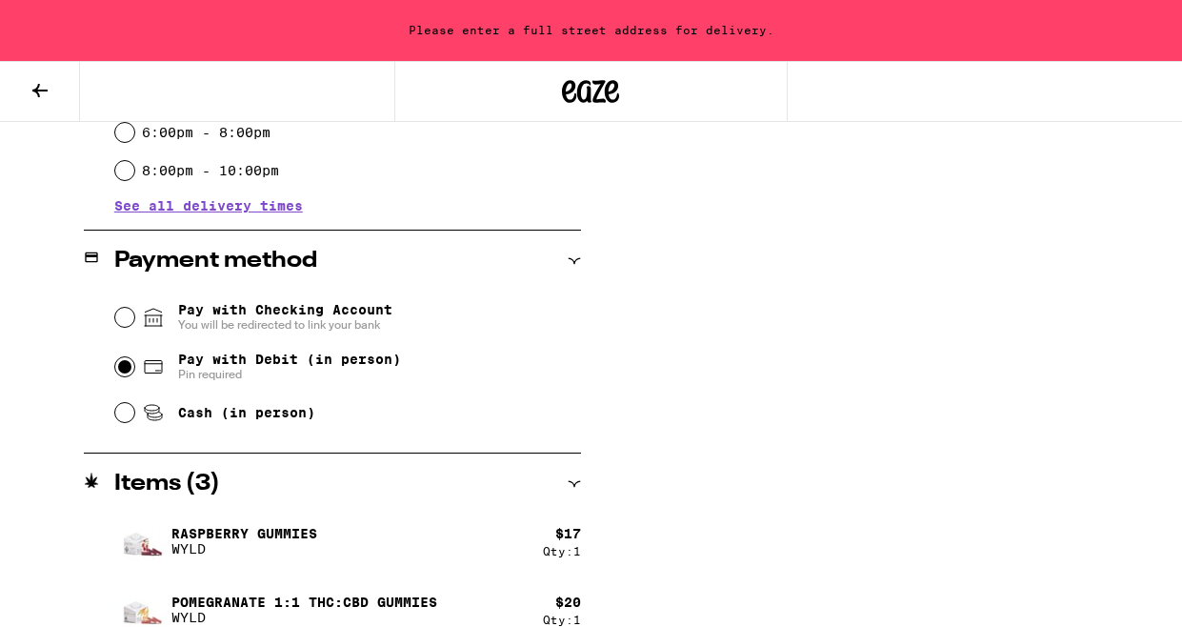
click at [122, 365] on input "Pay with Debit (in person) Pin required" at bounding box center [124, 366] width 19 height 19
radio input "true"
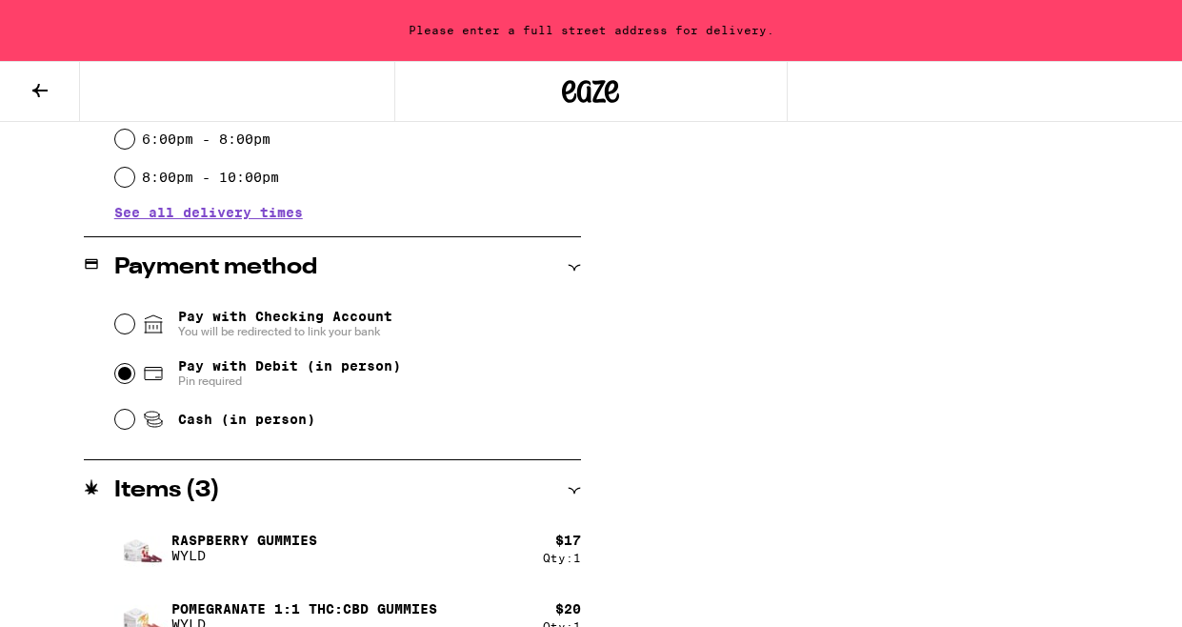
scroll to position [780, 0]
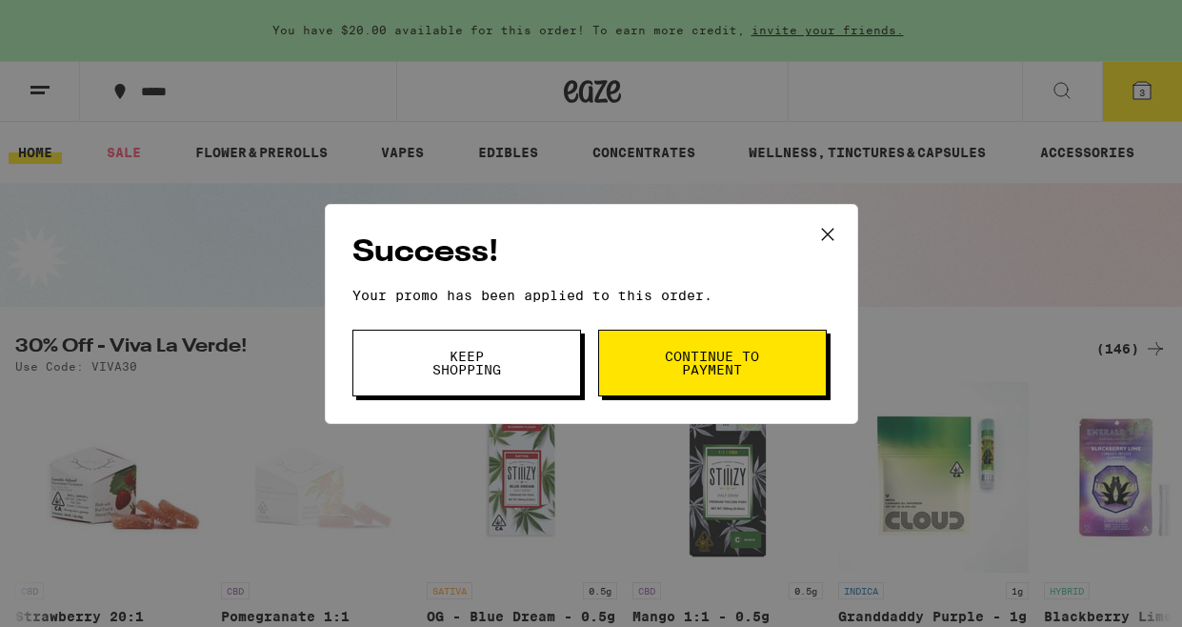
click at [508, 360] on span "Keep Shopping" at bounding box center [466, 362] width 97 height 27
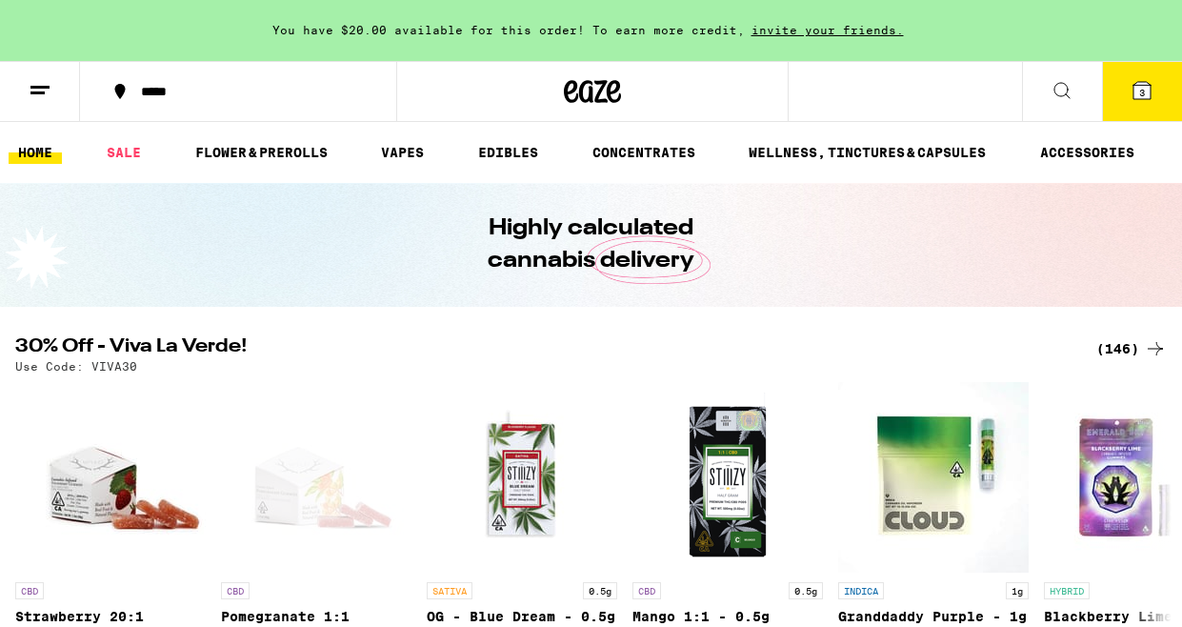
click at [1144, 90] on span "3" at bounding box center [1142, 92] width 6 height 11
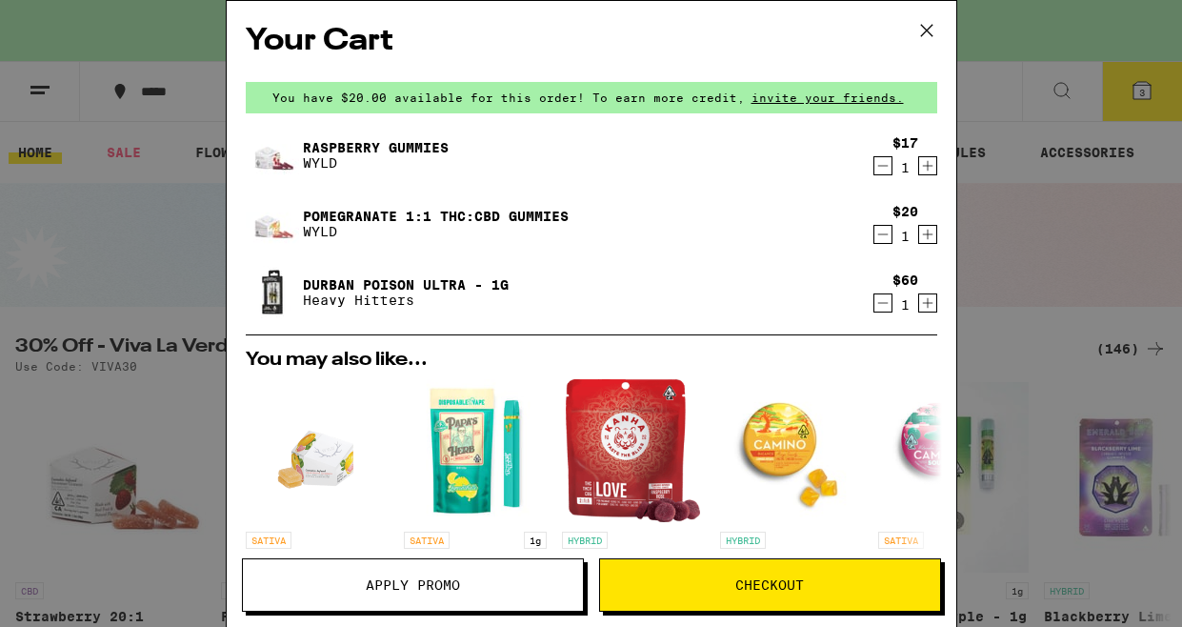
click at [467, 216] on link "Pomegranate 1:1 THC:CBD Gummies" at bounding box center [436, 216] width 266 height 15
click at [883, 173] on icon "Decrement" at bounding box center [882, 165] width 17 height 23
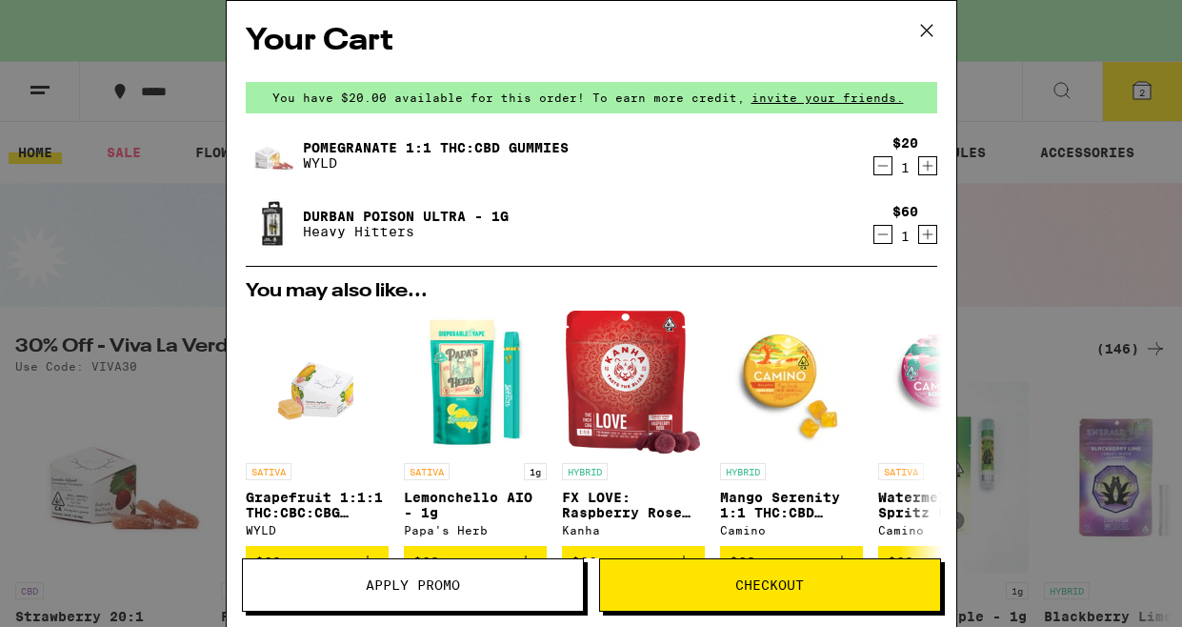
click at [787, 588] on span "Checkout" at bounding box center [769, 584] width 69 height 13
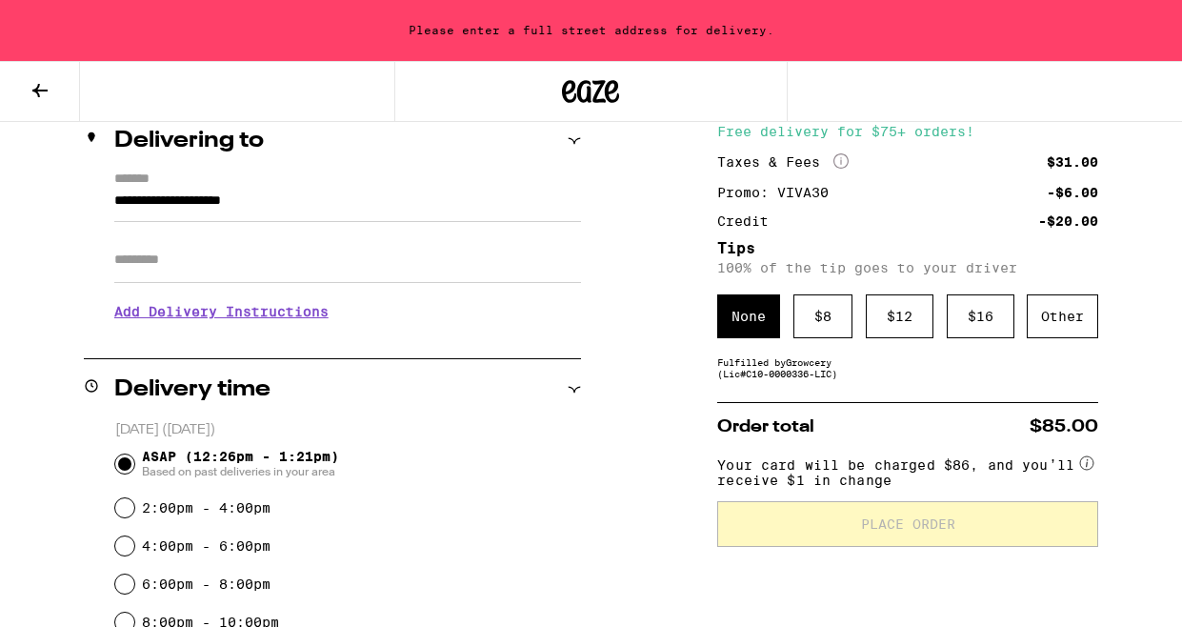
scroll to position [152, 0]
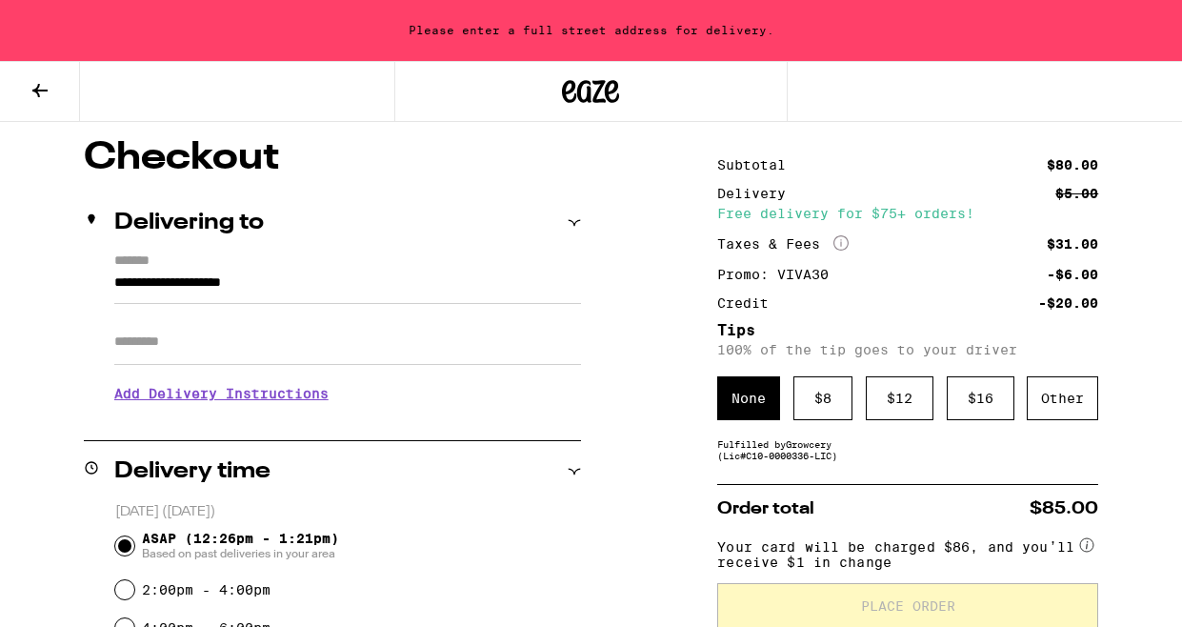
click at [179, 293] on input "**********" at bounding box center [347, 287] width 467 height 32
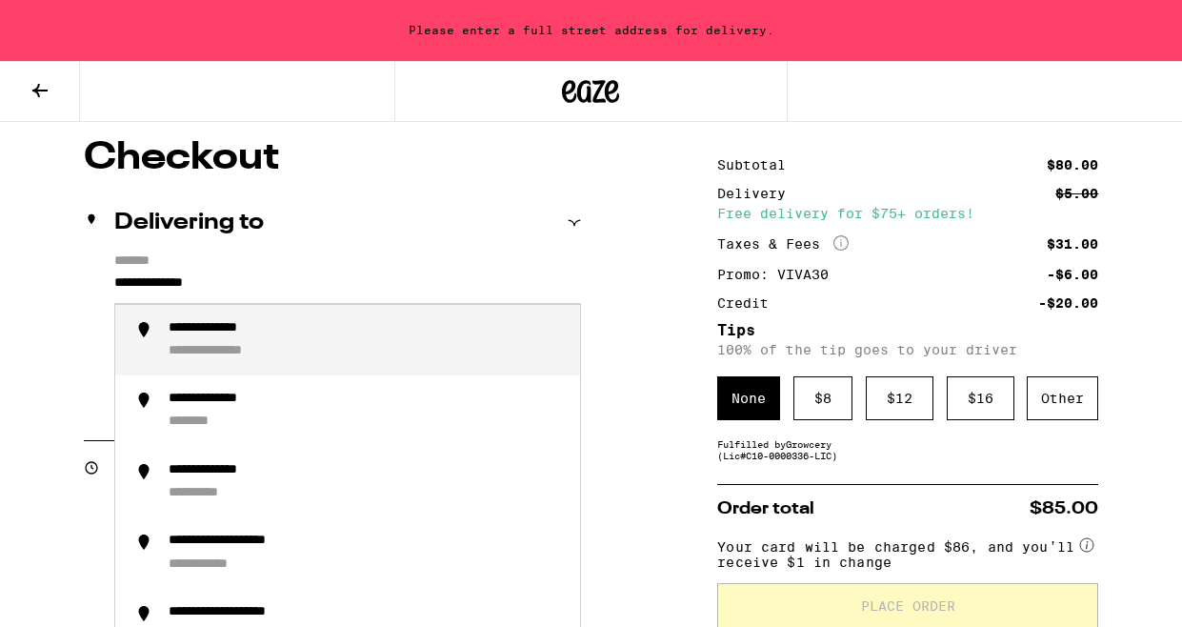
click at [288, 360] on div "**********" at bounding box center [233, 352] width 129 height 18
type input "**********"
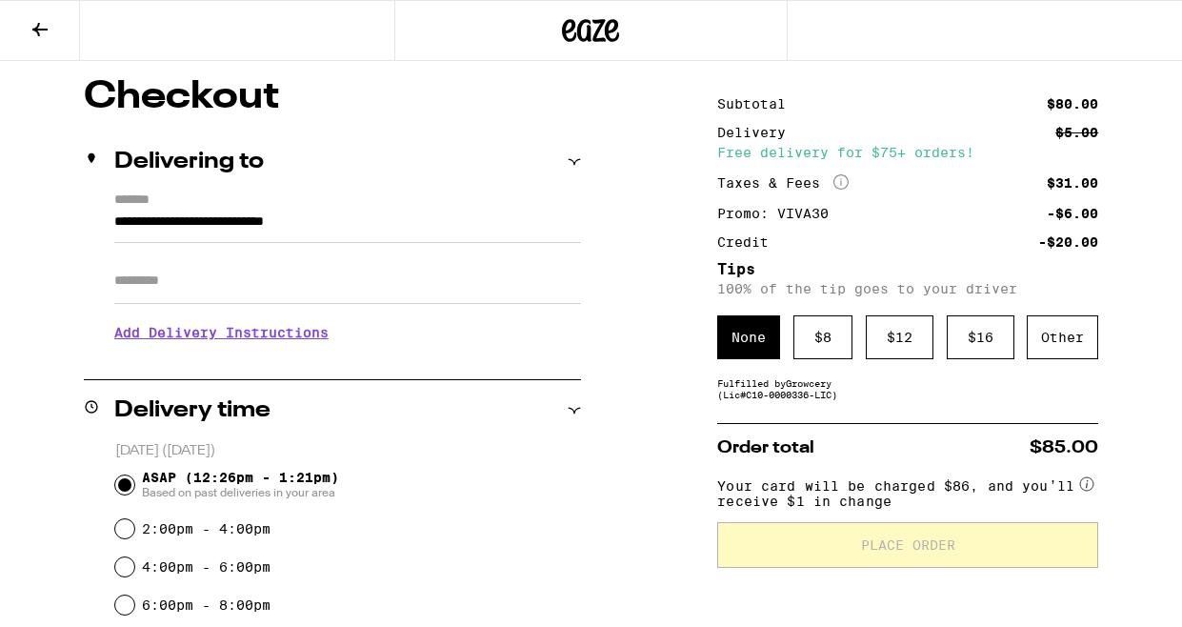
scroll to position [91, 0]
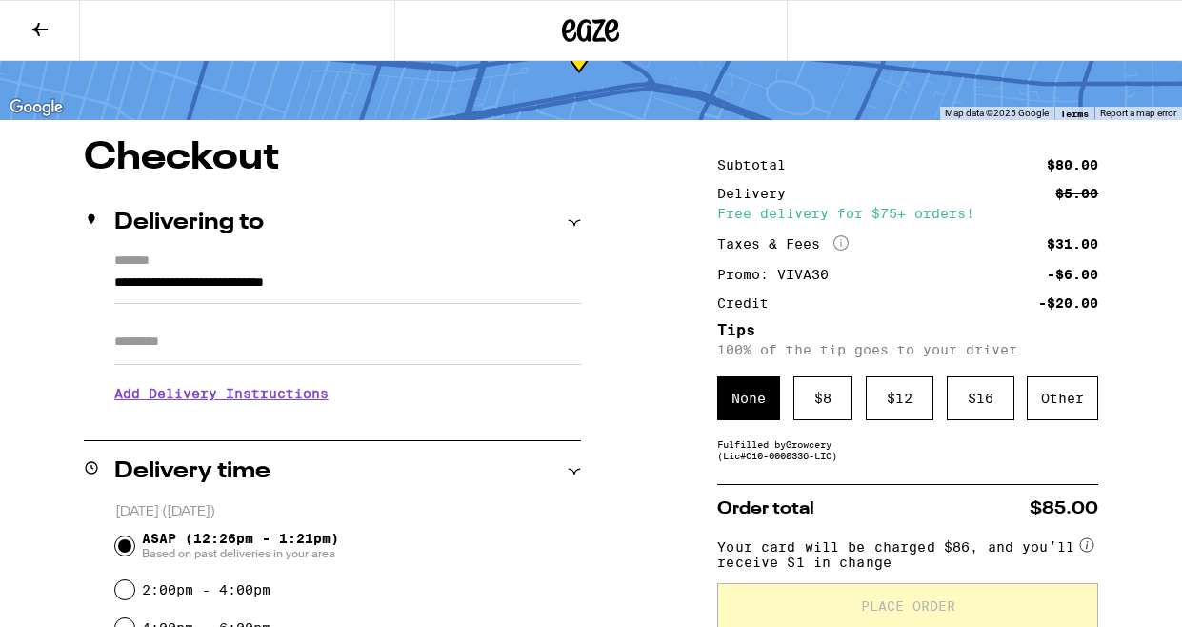
click at [214, 358] on input "Apt/Suite" at bounding box center [347, 342] width 467 height 46
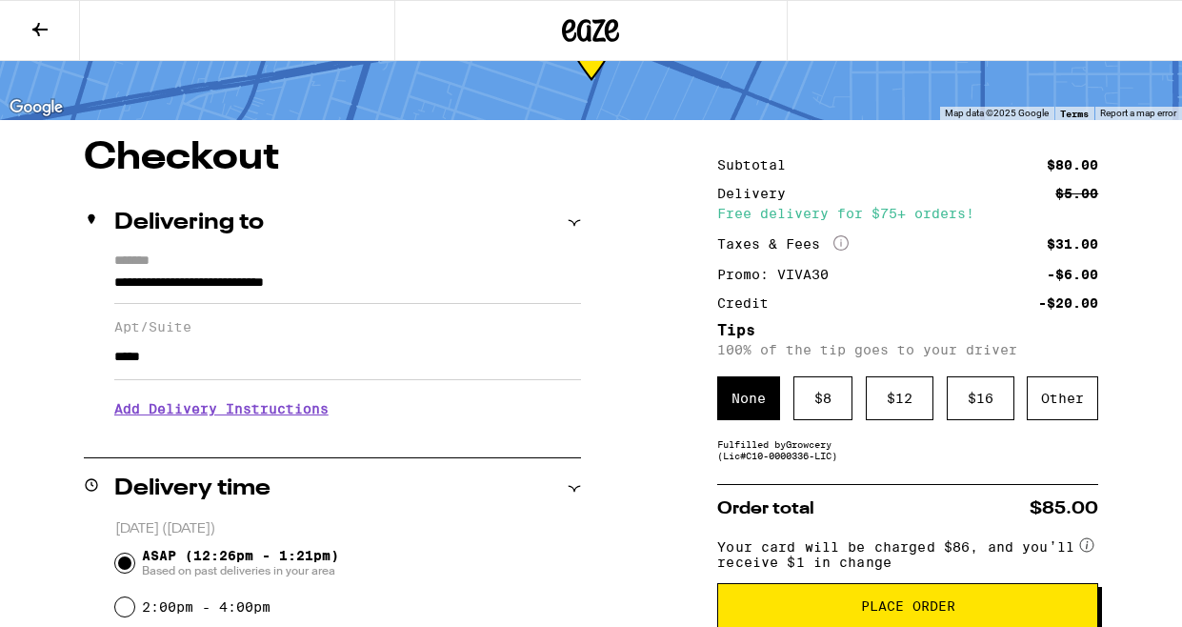
type input "*****"
click at [193, 421] on h3 "Add Delivery Instructions" at bounding box center [347, 409] width 467 height 44
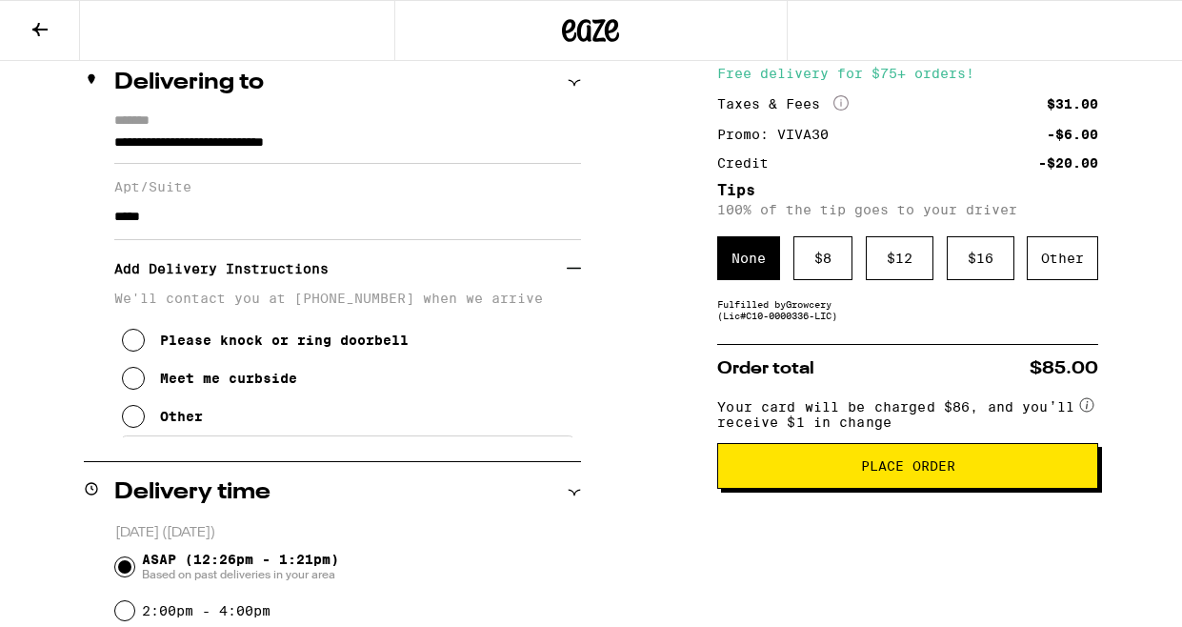
scroll to position [297, 0]
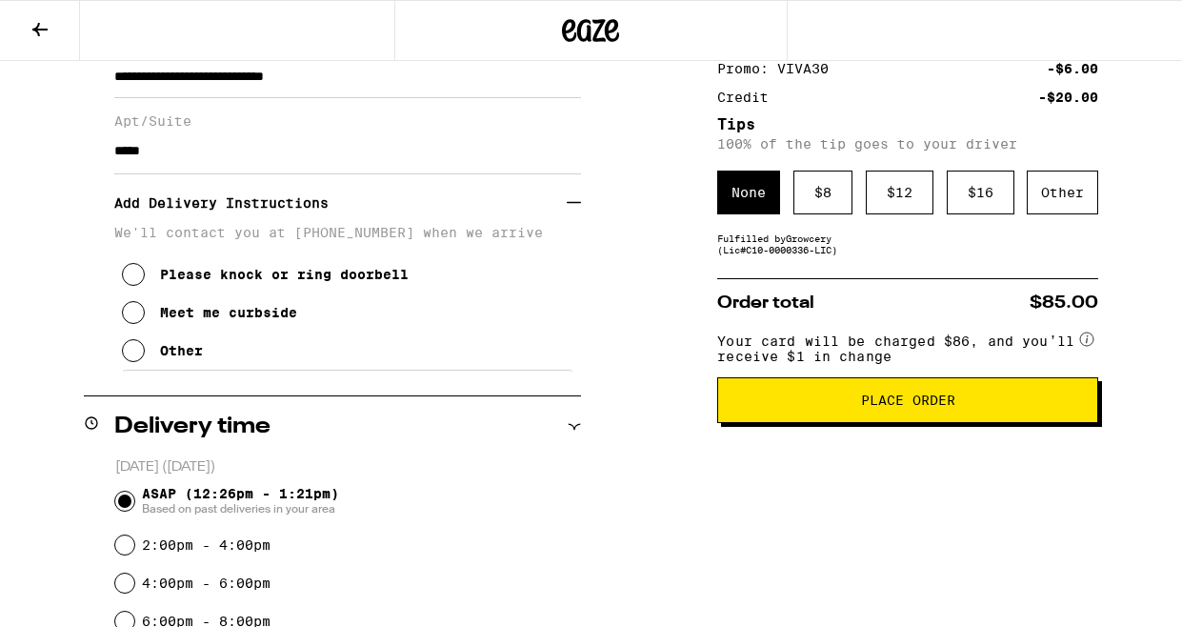
click at [133, 324] on icon at bounding box center [133, 312] width 23 height 23
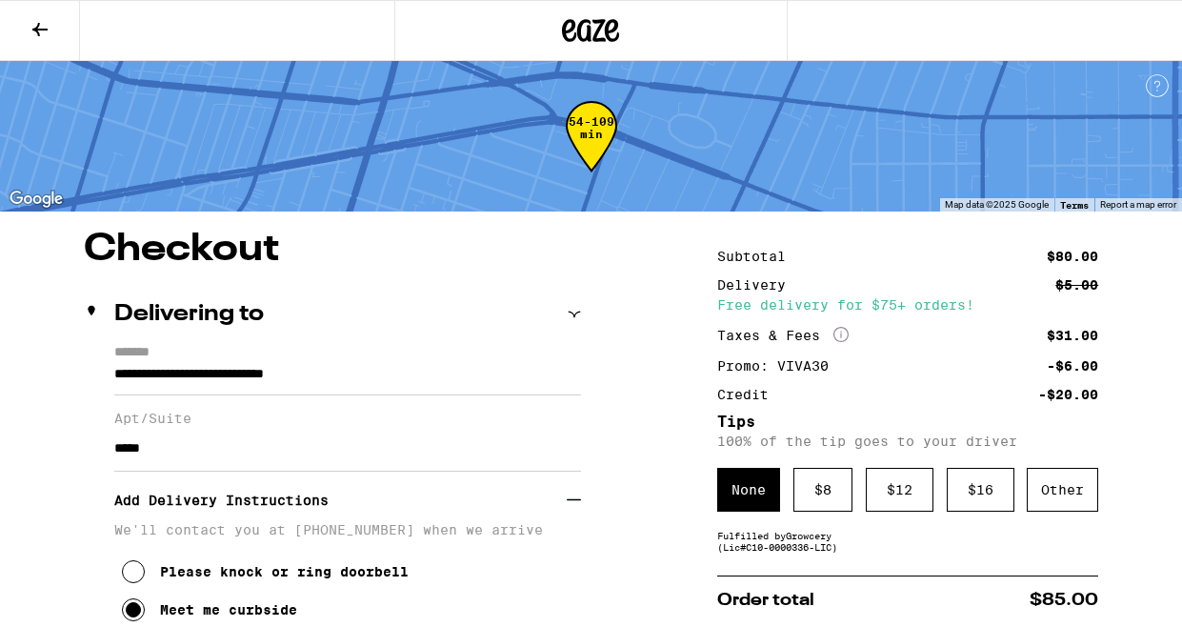
scroll to position [133, 0]
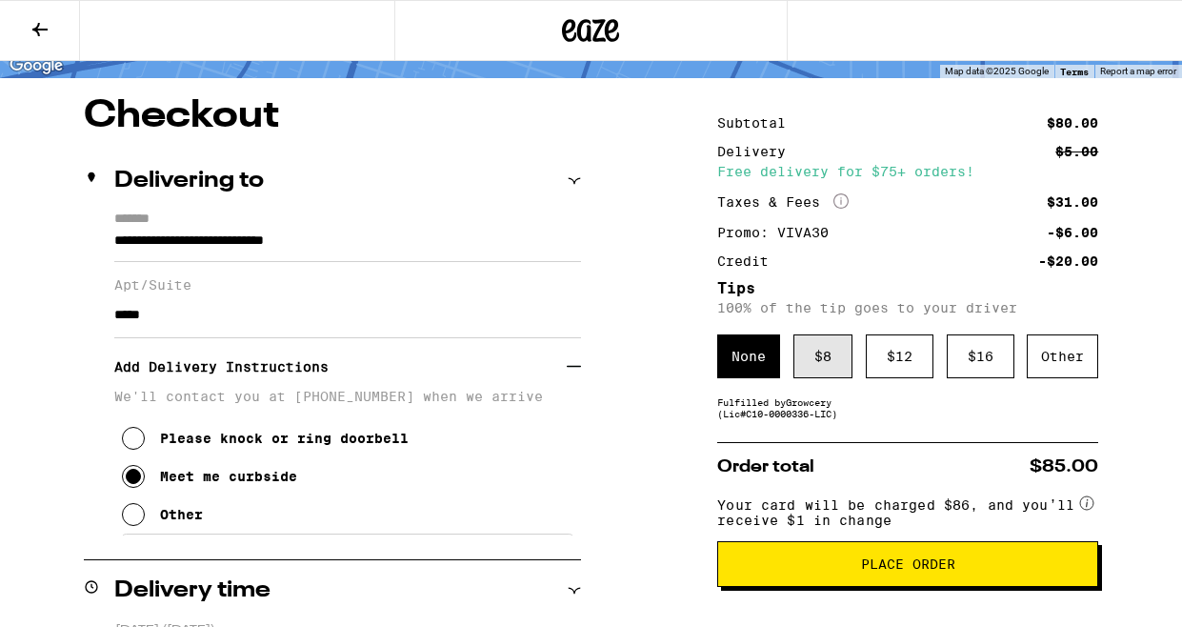
click at [825, 376] on div "$ 8" at bounding box center [822, 356] width 59 height 44
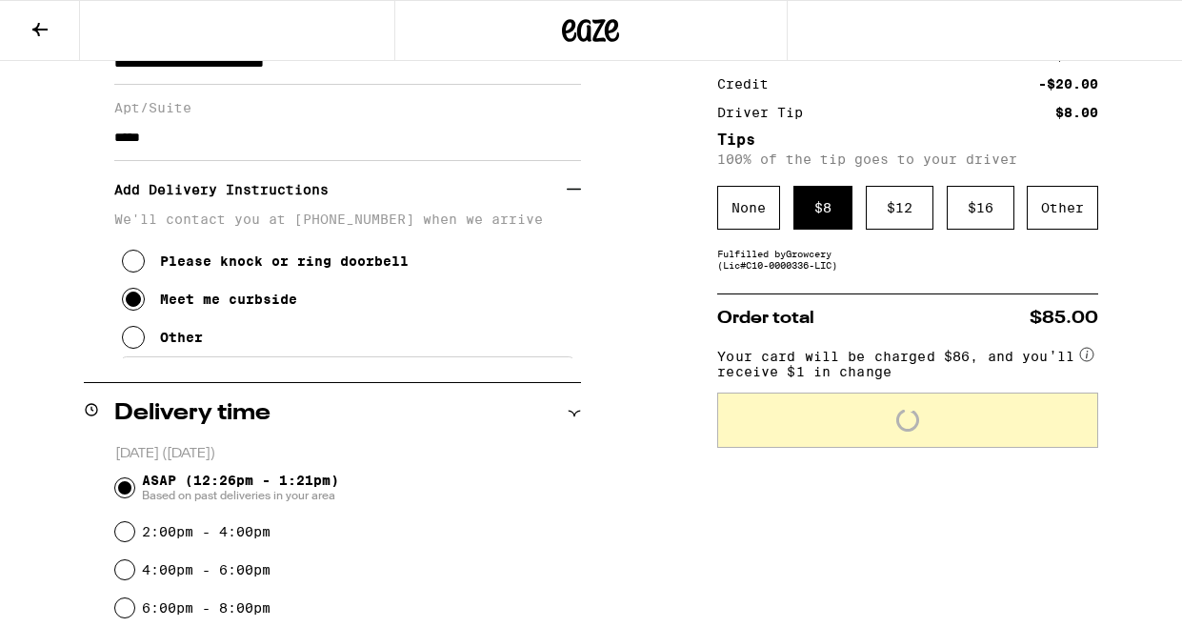
scroll to position [315, 0]
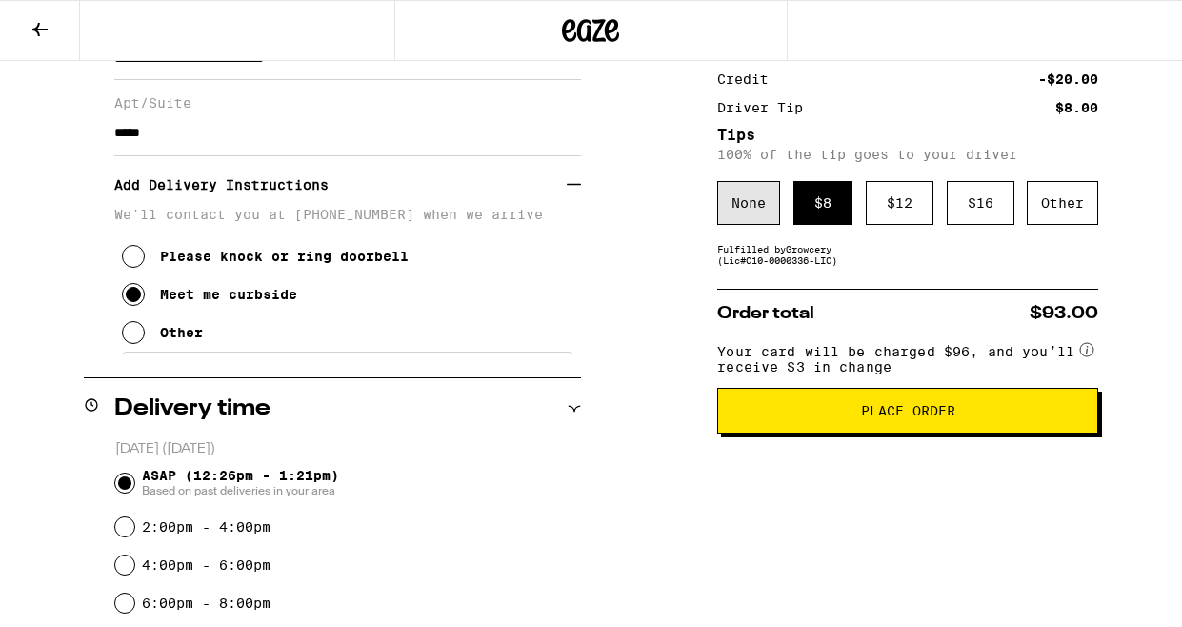
click at [753, 209] on div "None" at bounding box center [748, 203] width 63 height 44
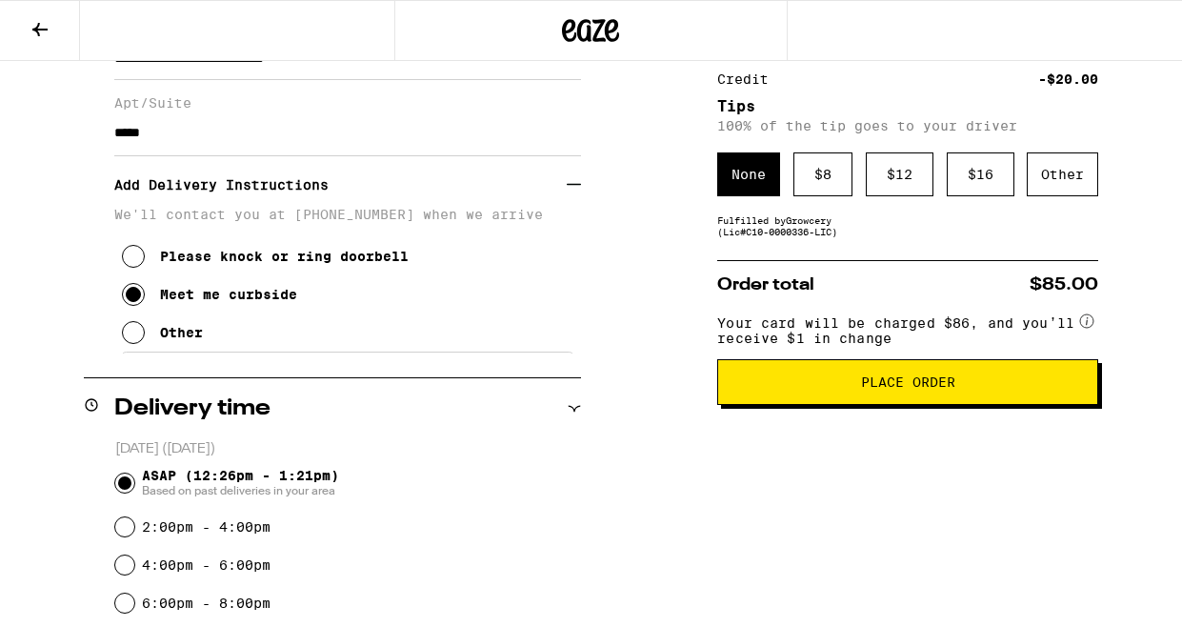
click at [917, 379] on button "Place Order" at bounding box center [907, 382] width 381 height 46
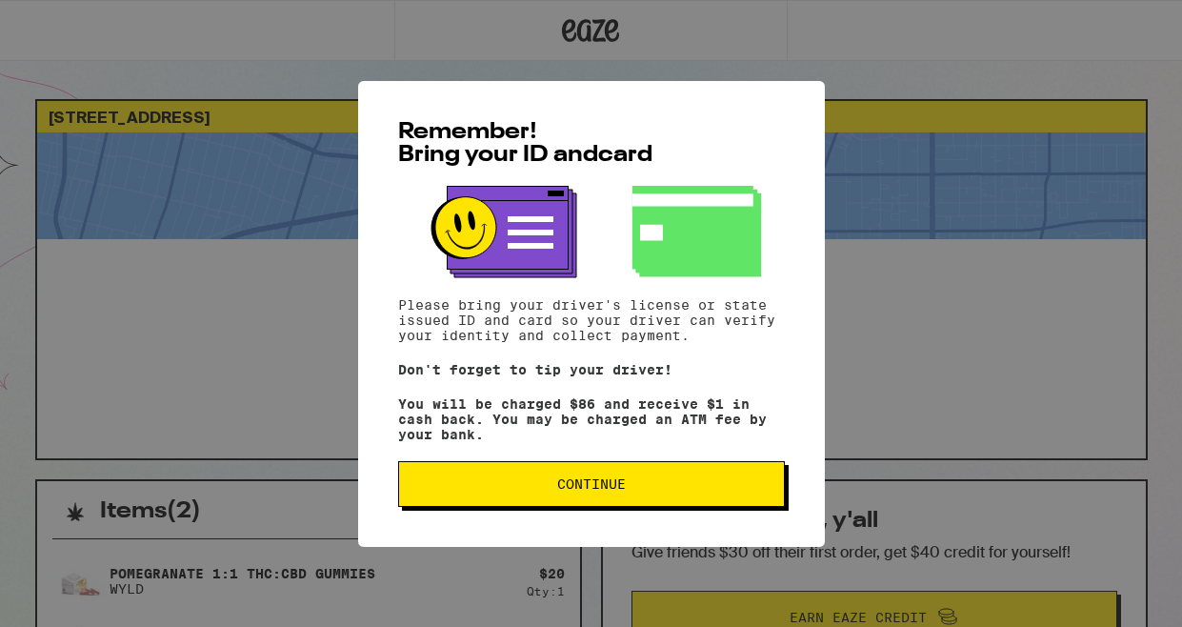
click at [655, 503] on button "Continue" at bounding box center [591, 484] width 387 height 46
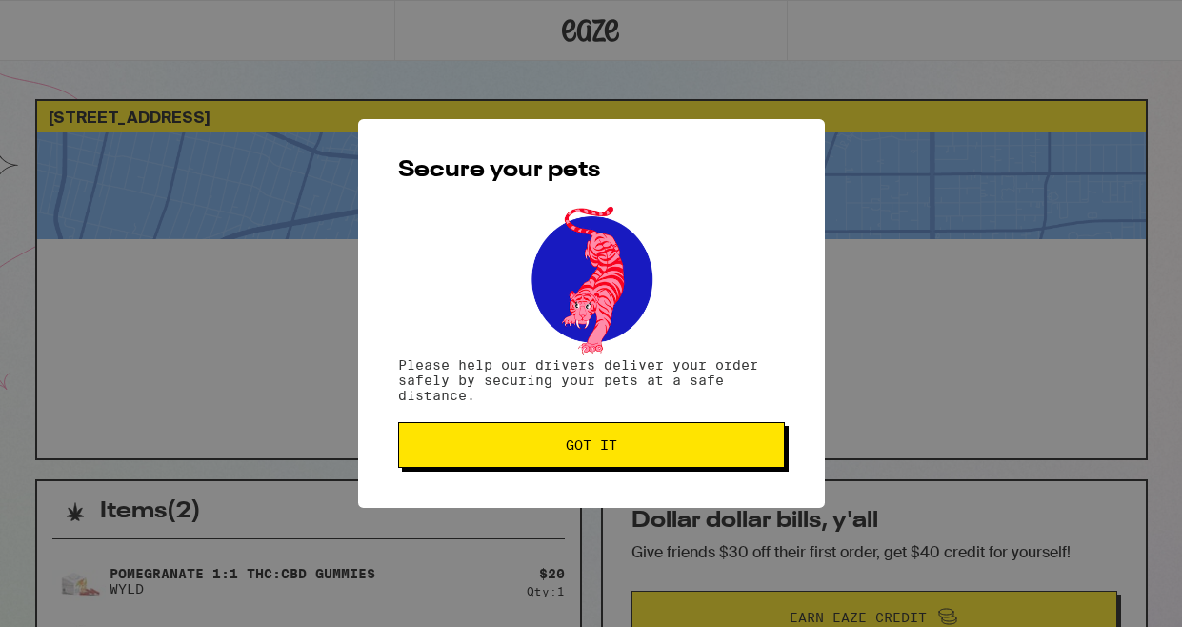
click at [612, 464] on button "Got it" at bounding box center [591, 445] width 387 height 46
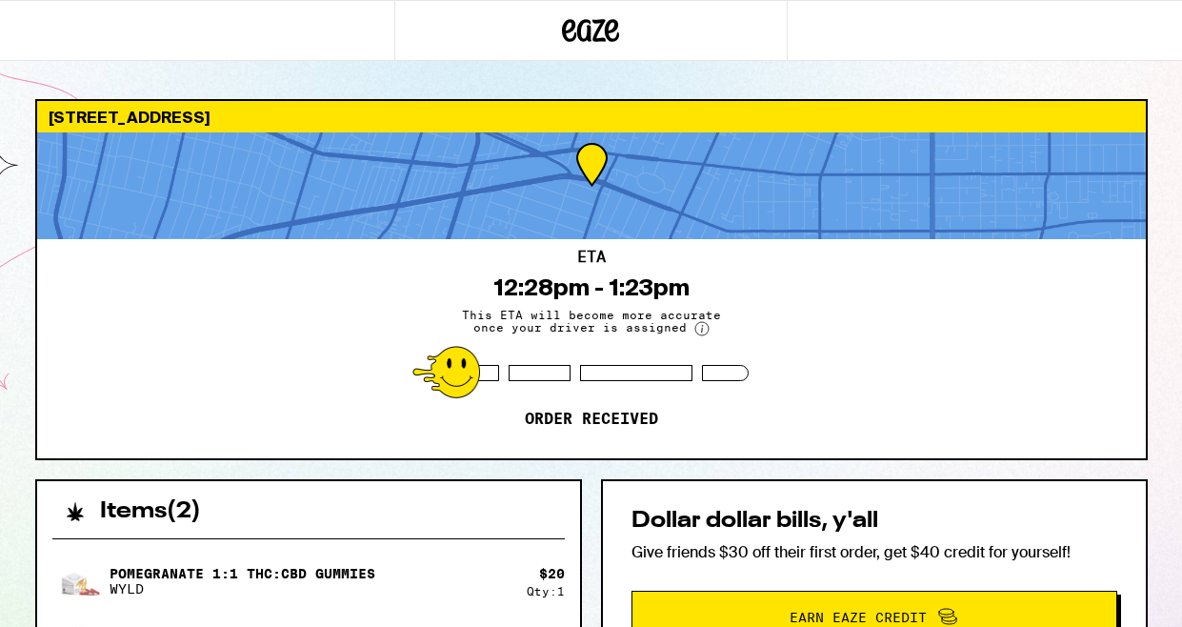
click at [607, 500] on div "Dollar dollar bills, y'all Give friends $30 off their first order, get $40 cred…" at bounding box center [874, 576] width 547 height 195
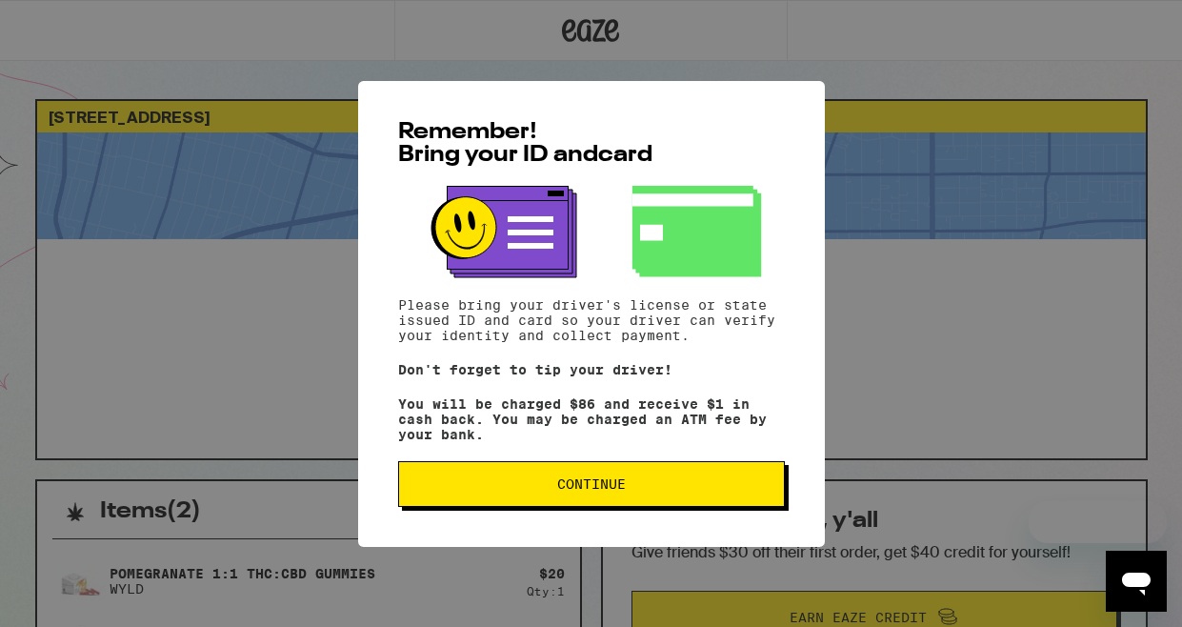
click at [635, 488] on span "Continue" at bounding box center [591, 483] width 354 height 13
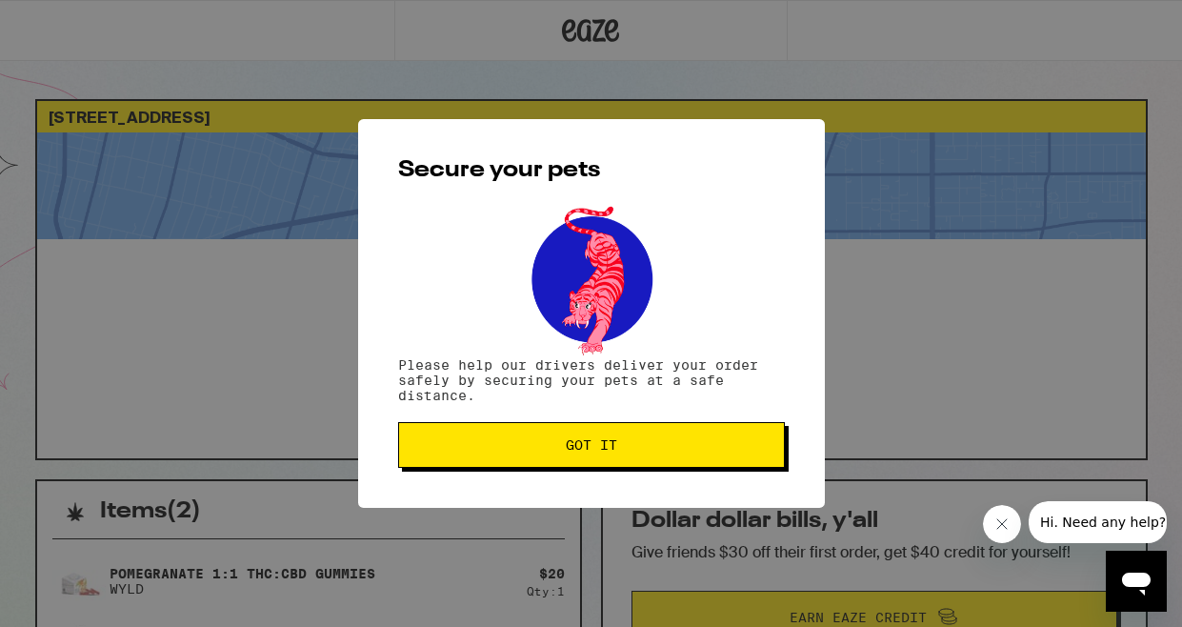
click at [637, 457] on button "Got it" at bounding box center [591, 445] width 387 height 46
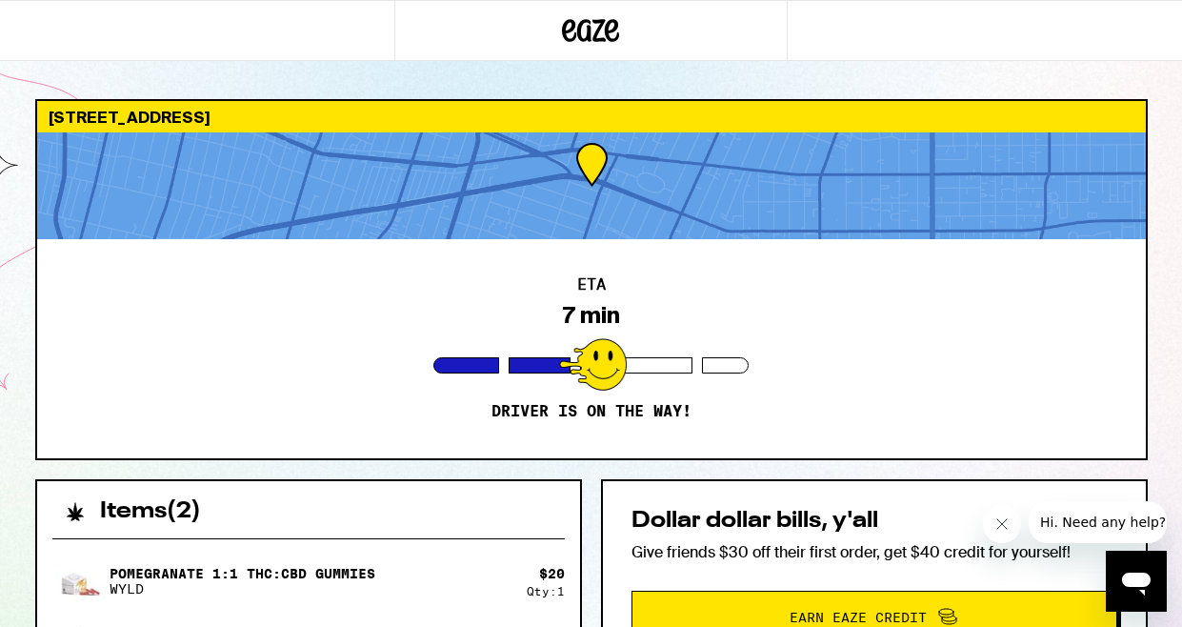
click at [758, 265] on div "ETA 7 min Driver is on the way!" at bounding box center [591, 348] width 1108 height 219
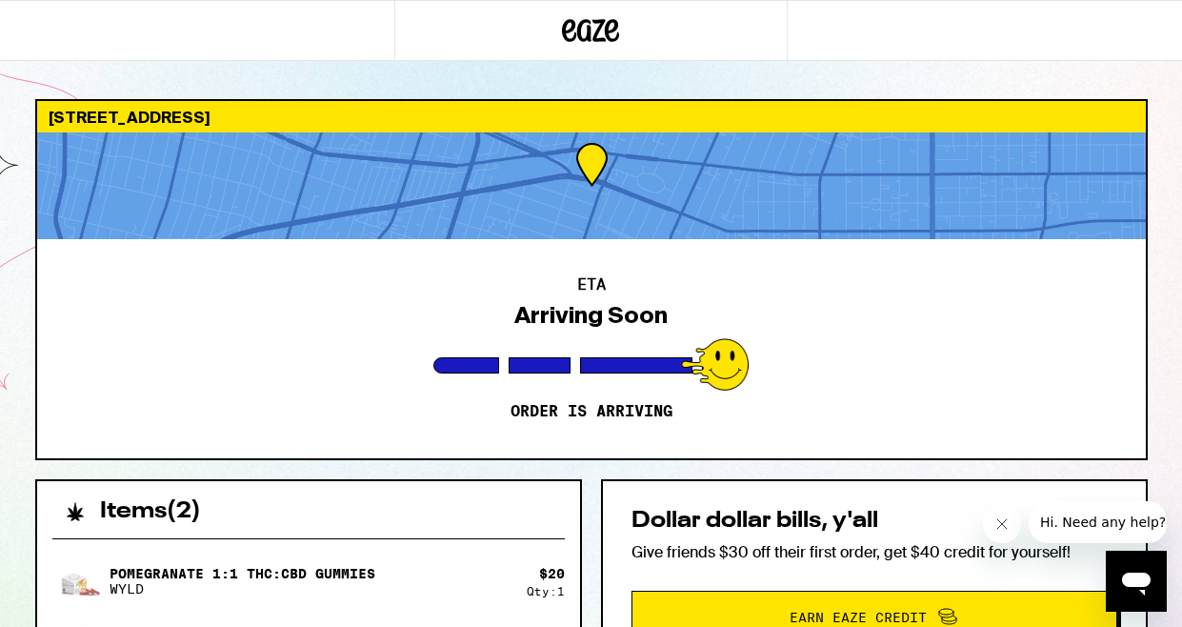
click at [600, 333] on div "ETA Arriving Soon Order is arriving" at bounding box center [591, 348] width 1108 height 219
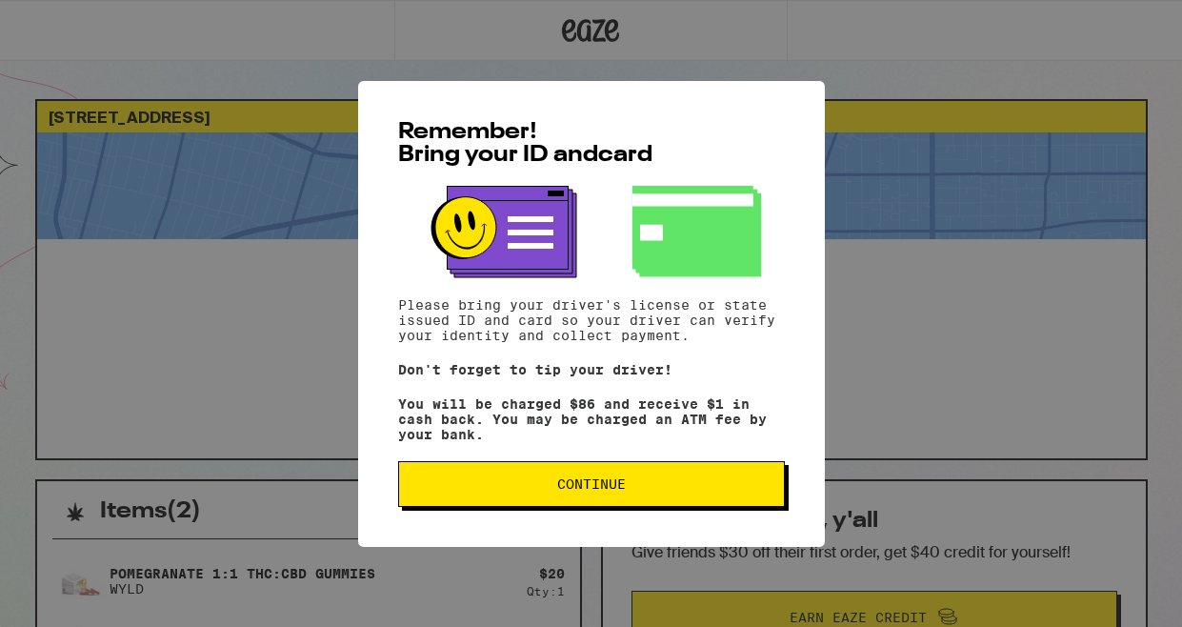
click at [566, 514] on div "Remember! Bring your ID and card Please bring your driver's license or state is…" at bounding box center [591, 314] width 467 height 466
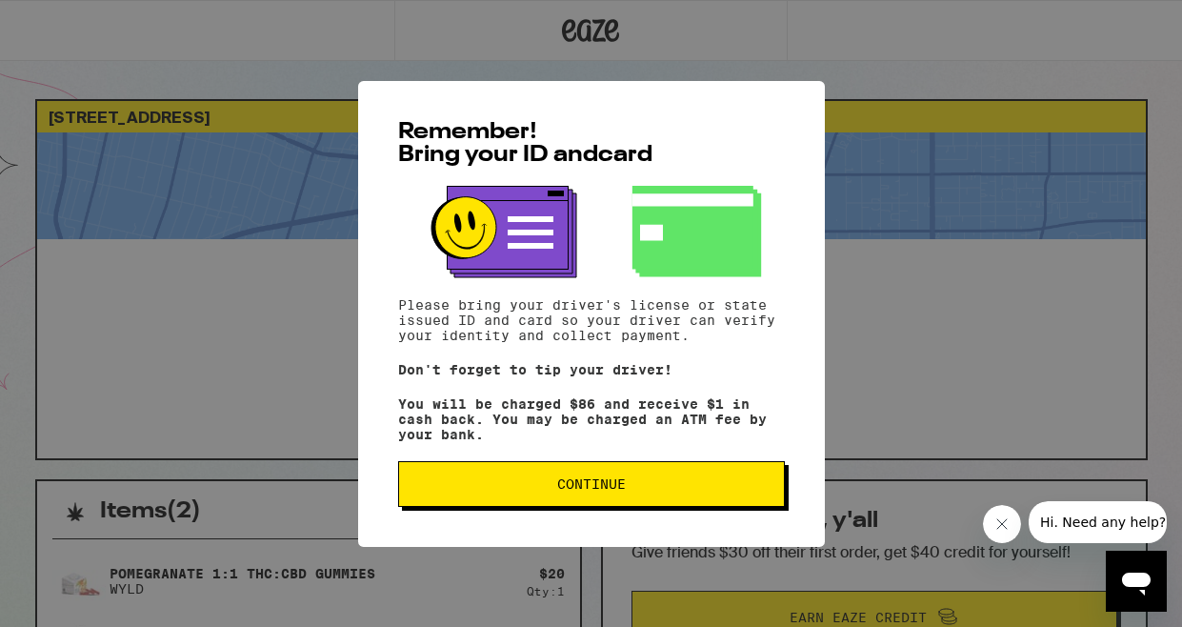
click at [560, 490] on span "Continue" at bounding box center [591, 483] width 69 height 13
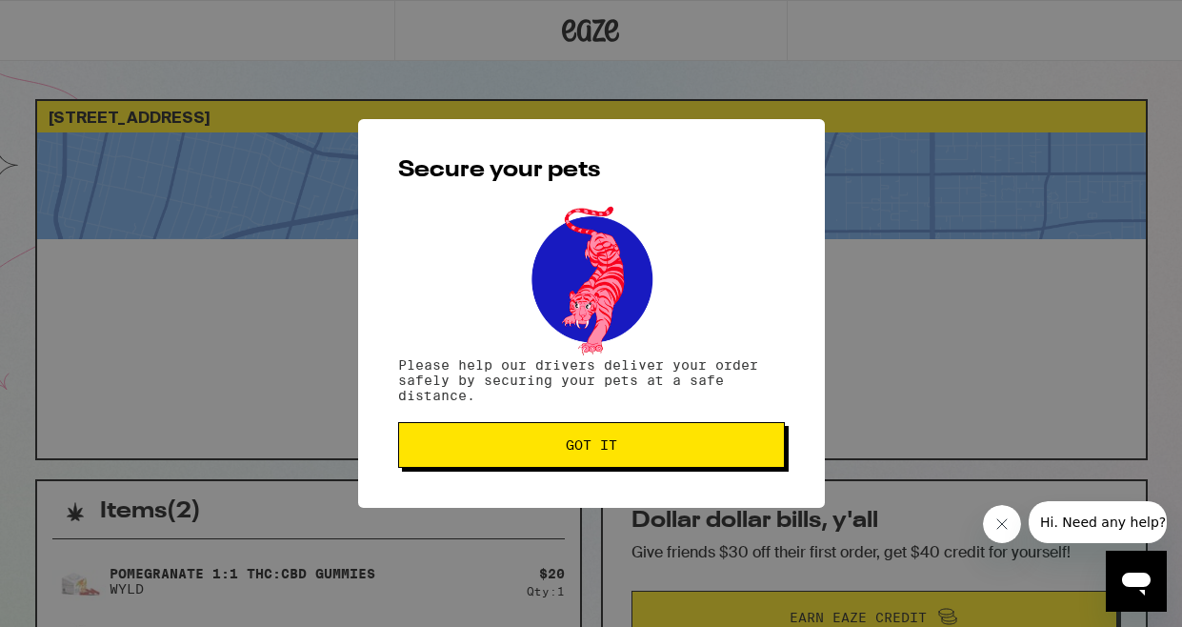
click at [575, 448] on span "Got it" at bounding box center [591, 444] width 51 height 13
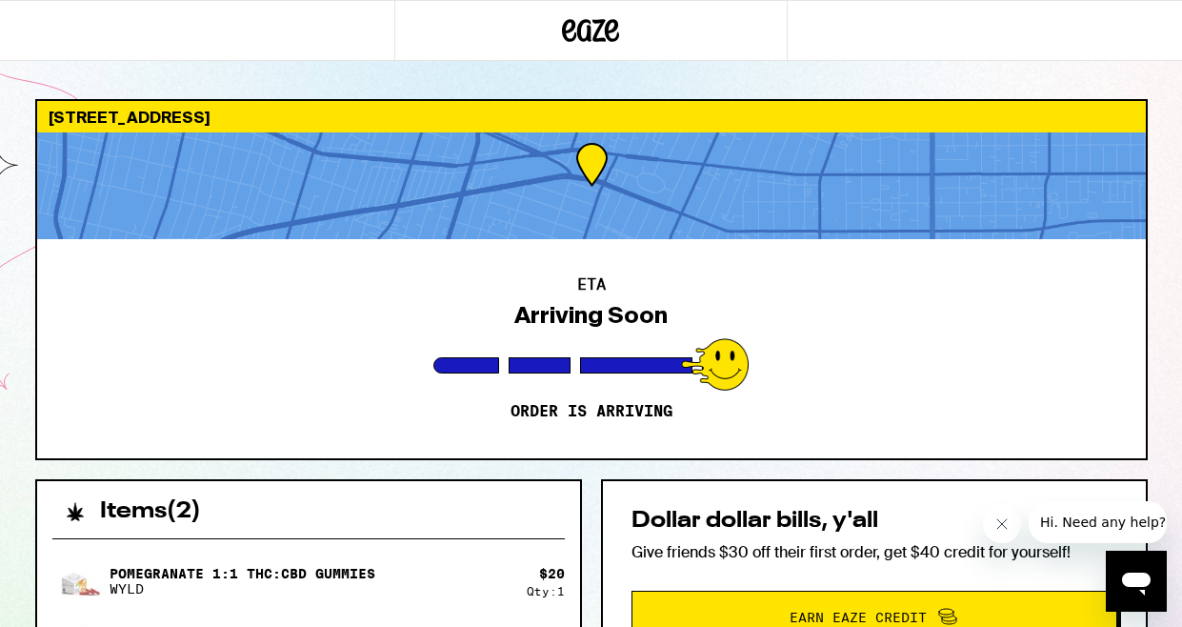
click at [776, 260] on div "ETA Arriving Soon Order is arriving" at bounding box center [591, 348] width 1108 height 219
click at [633, 303] on div "Arriving Soon" at bounding box center [590, 315] width 153 height 27
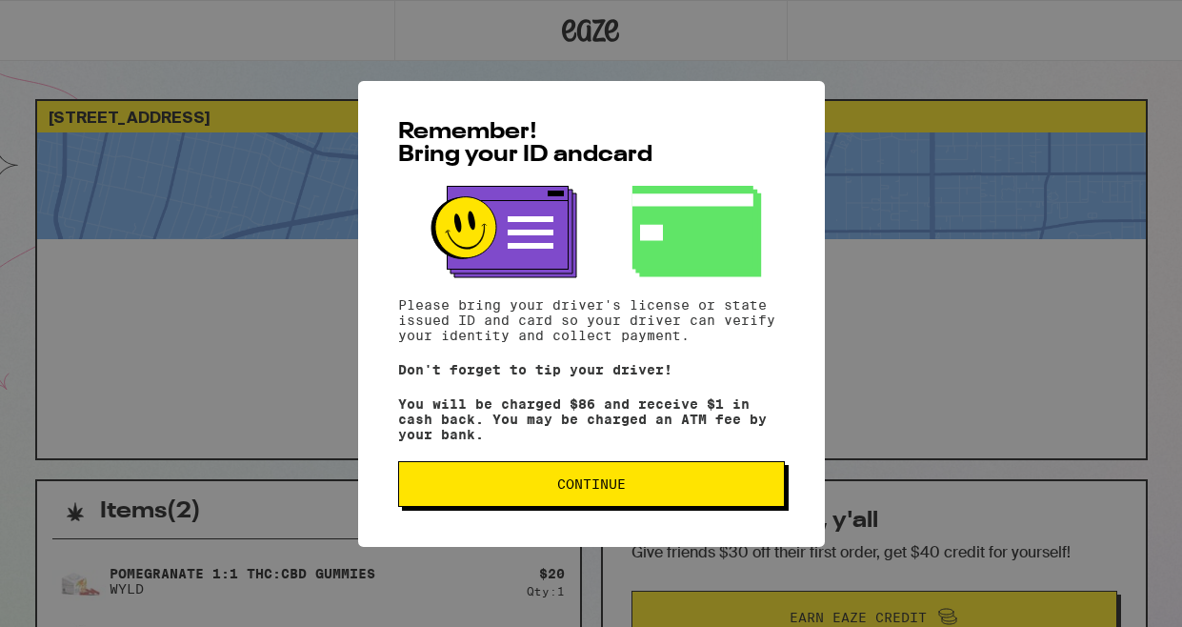
click at [622, 488] on span "Continue" at bounding box center [591, 483] width 69 height 13
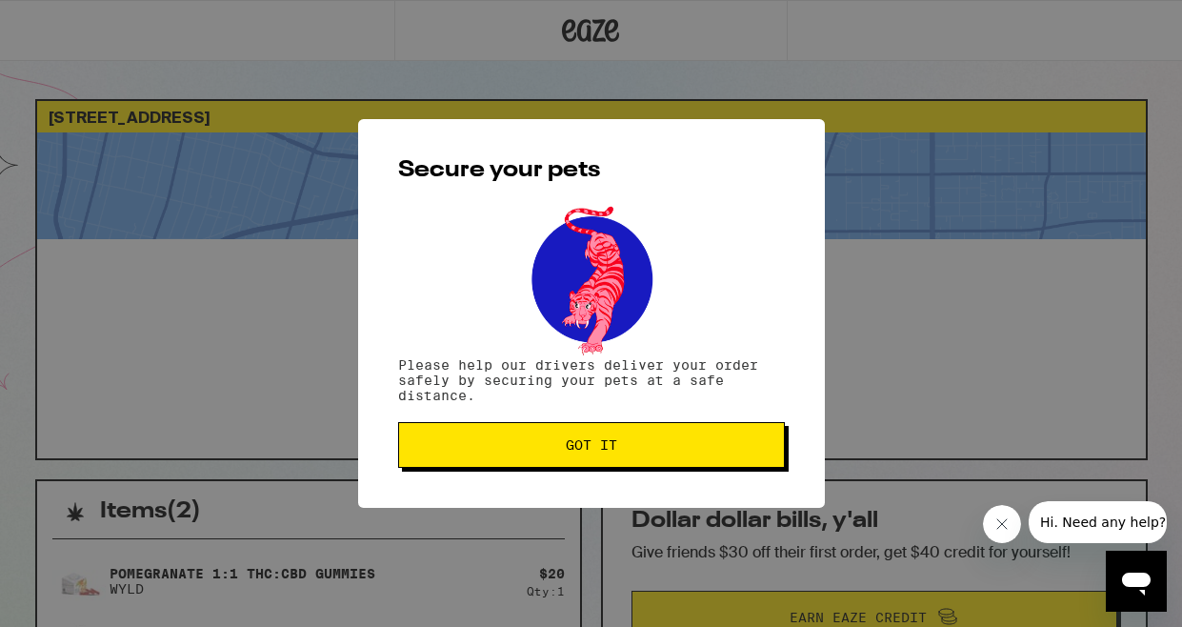
click at [599, 446] on span "Got it" at bounding box center [591, 444] width 51 height 13
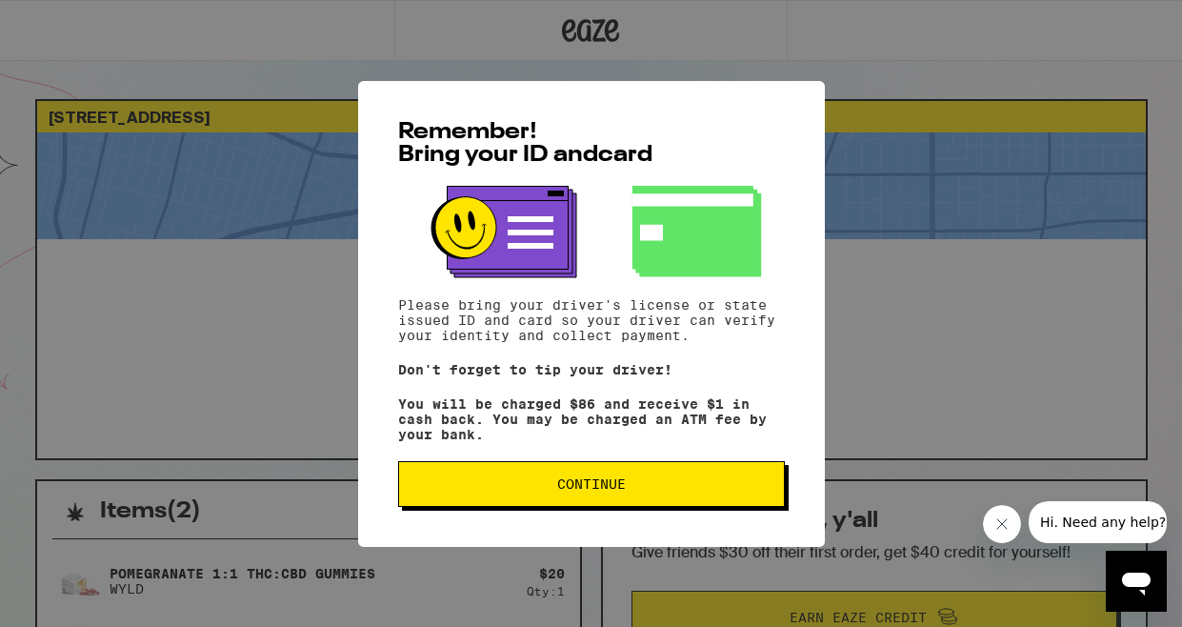
click at [609, 490] on span "Continue" at bounding box center [591, 483] width 69 height 13
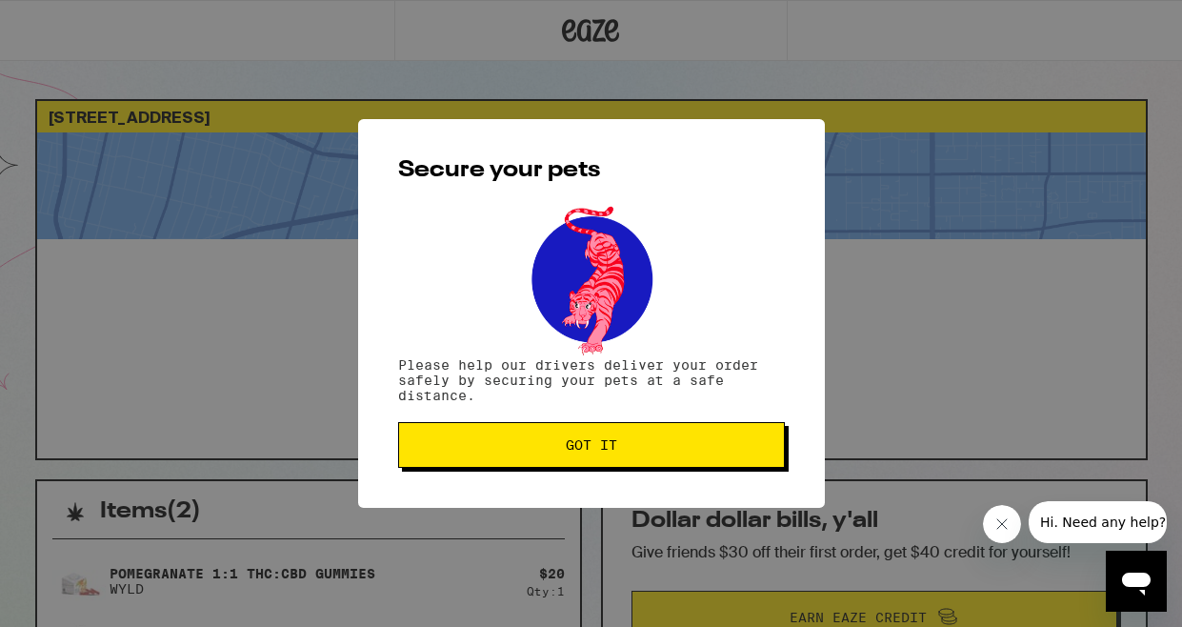
click at [604, 450] on span "Got it" at bounding box center [591, 444] width 51 height 13
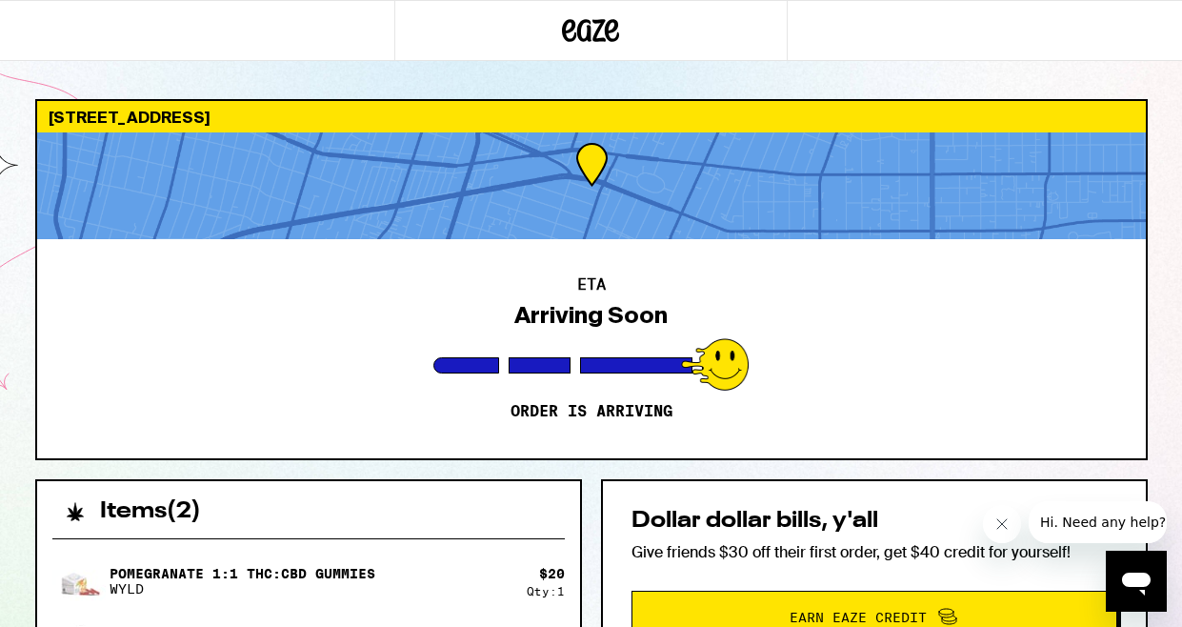
click at [1006, 525] on icon "Close message from company" at bounding box center [1001, 523] width 15 height 15
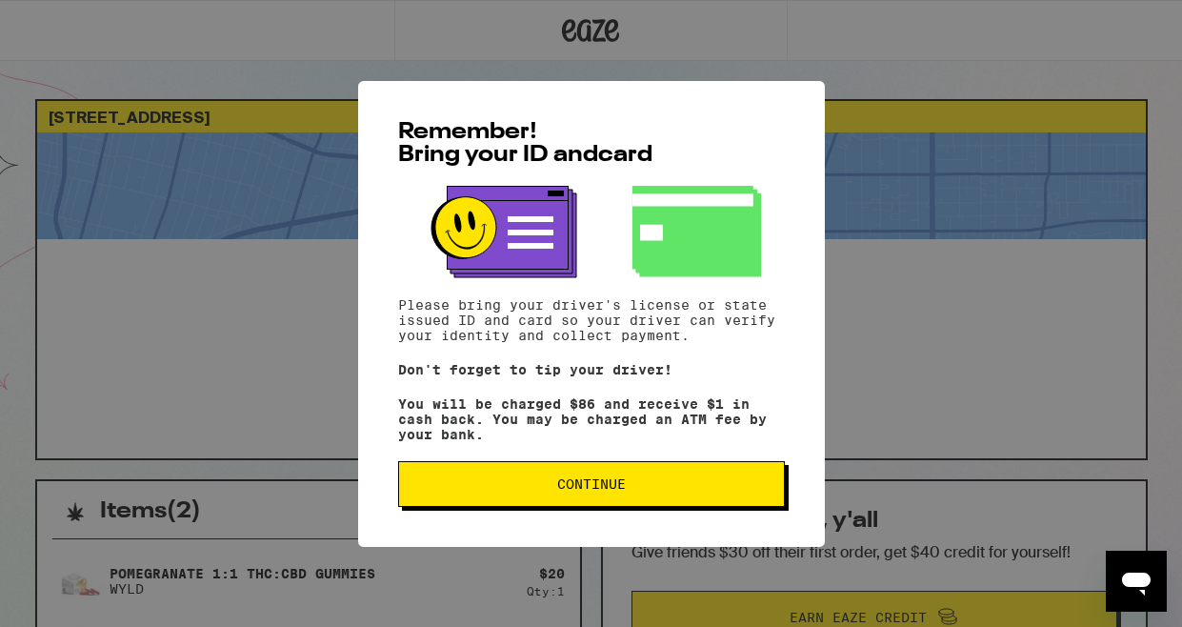
click at [667, 504] on button "Continue" at bounding box center [591, 484] width 387 height 46
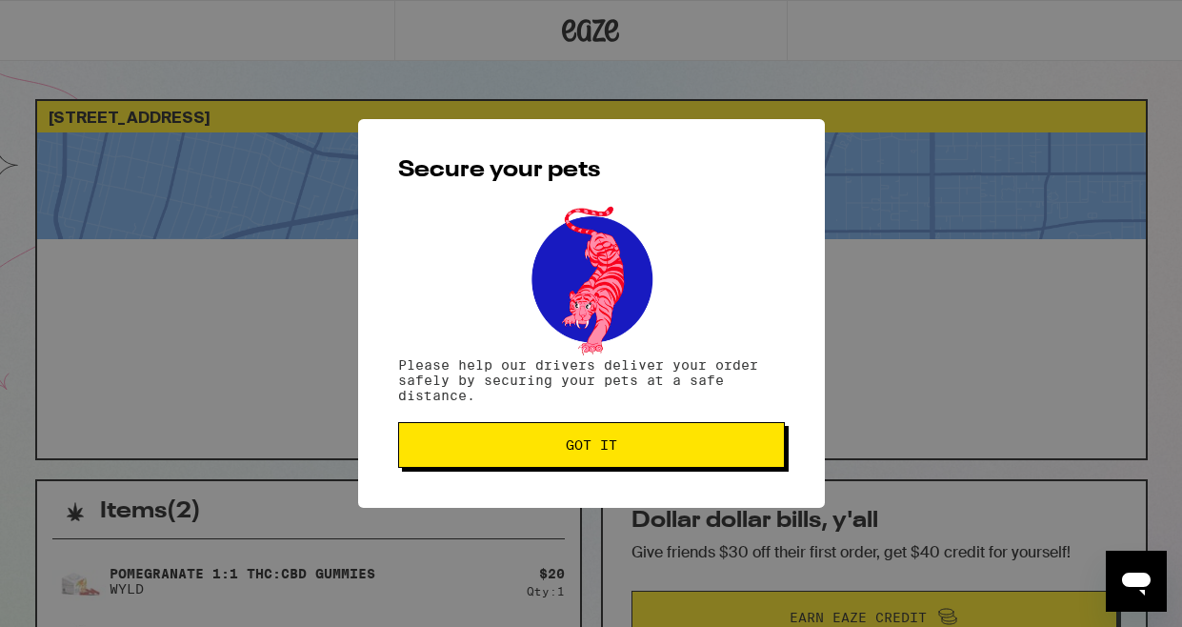
click at [646, 435] on button "Got it" at bounding box center [591, 445] width 387 height 46
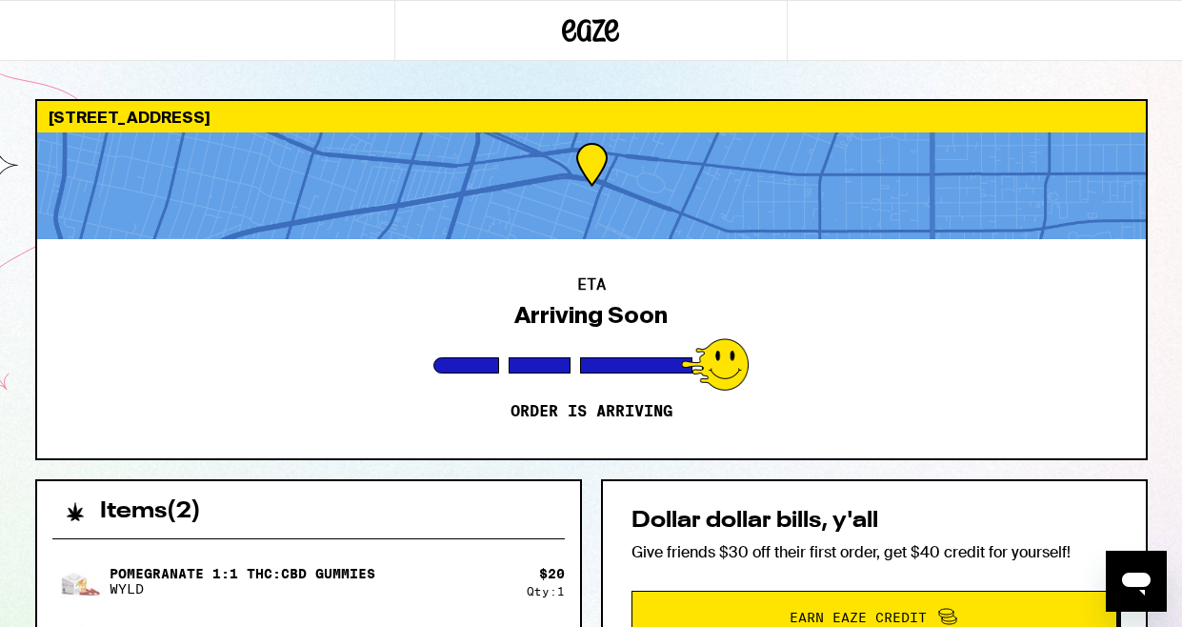
click at [633, 285] on div "ETA Arriving Soon Order is arriving" at bounding box center [591, 348] width 1108 height 219
